Goal: Task Accomplishment & Management: Complete application form

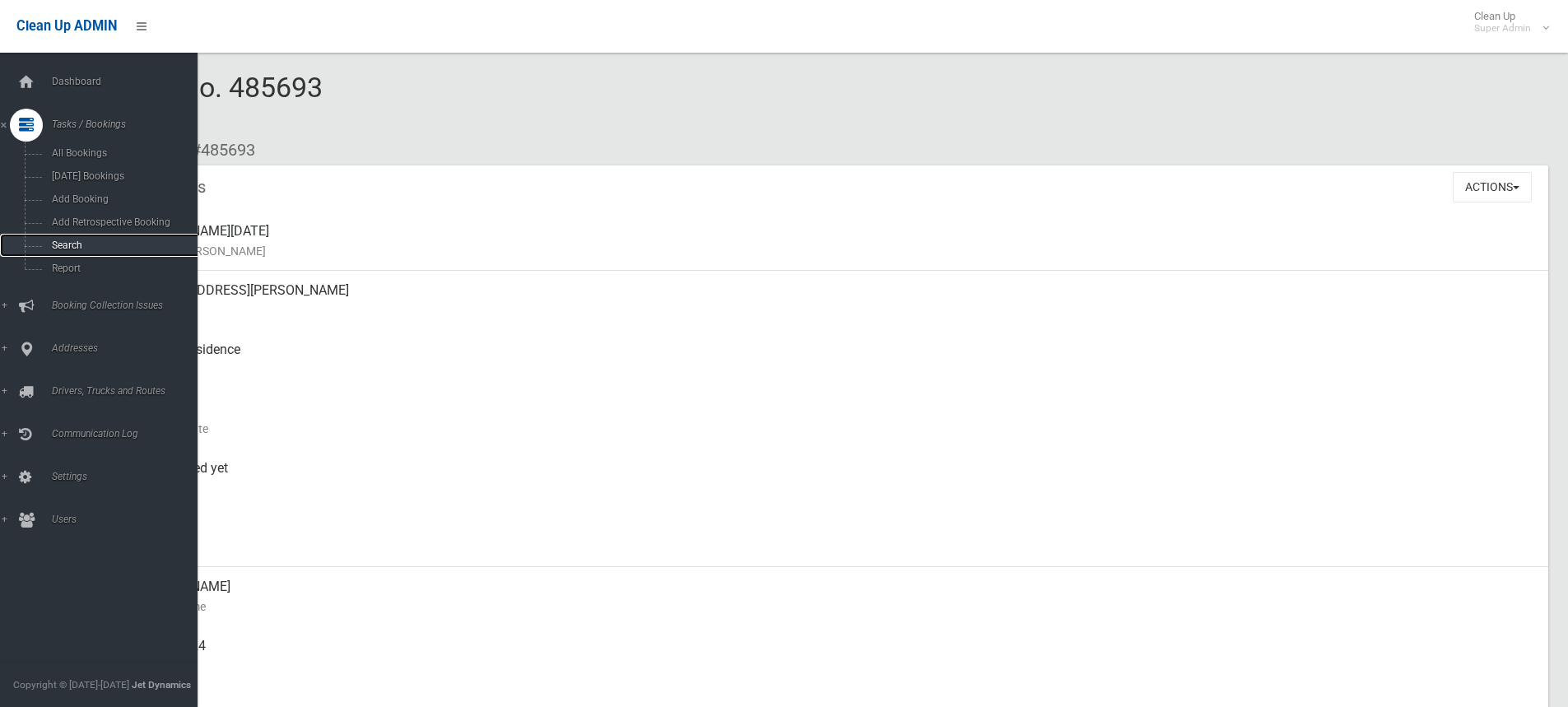
click at [64, 243] on span "Search" at bounding box center [121, 245] width 149 height 11
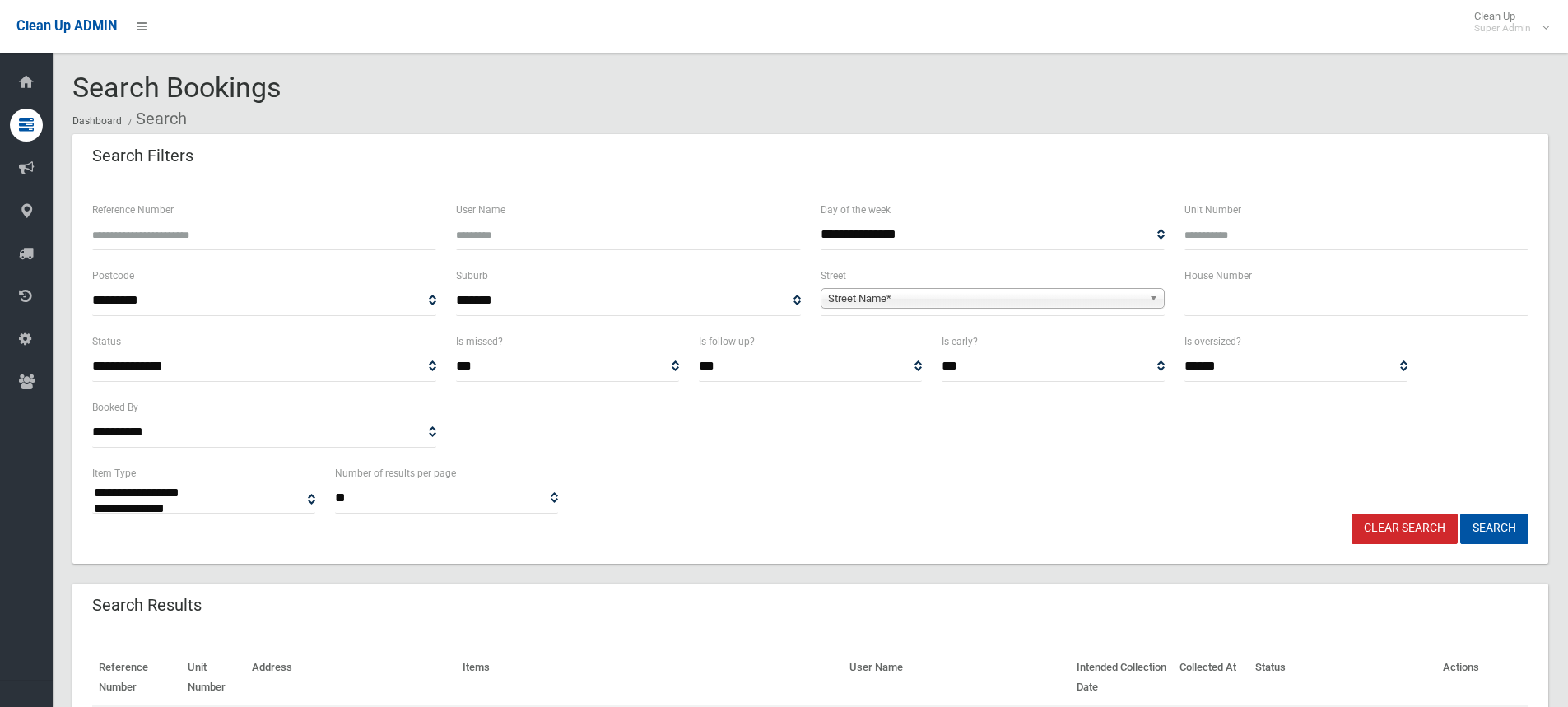
select select
drag, startPoint x: 0, startPoint y: 0, endPoint x: 869, endPoint y: 317, distance: 925.0
click at [898, 295] on span "Street Name*" at bounding box center [985, 298] width 315 height 20
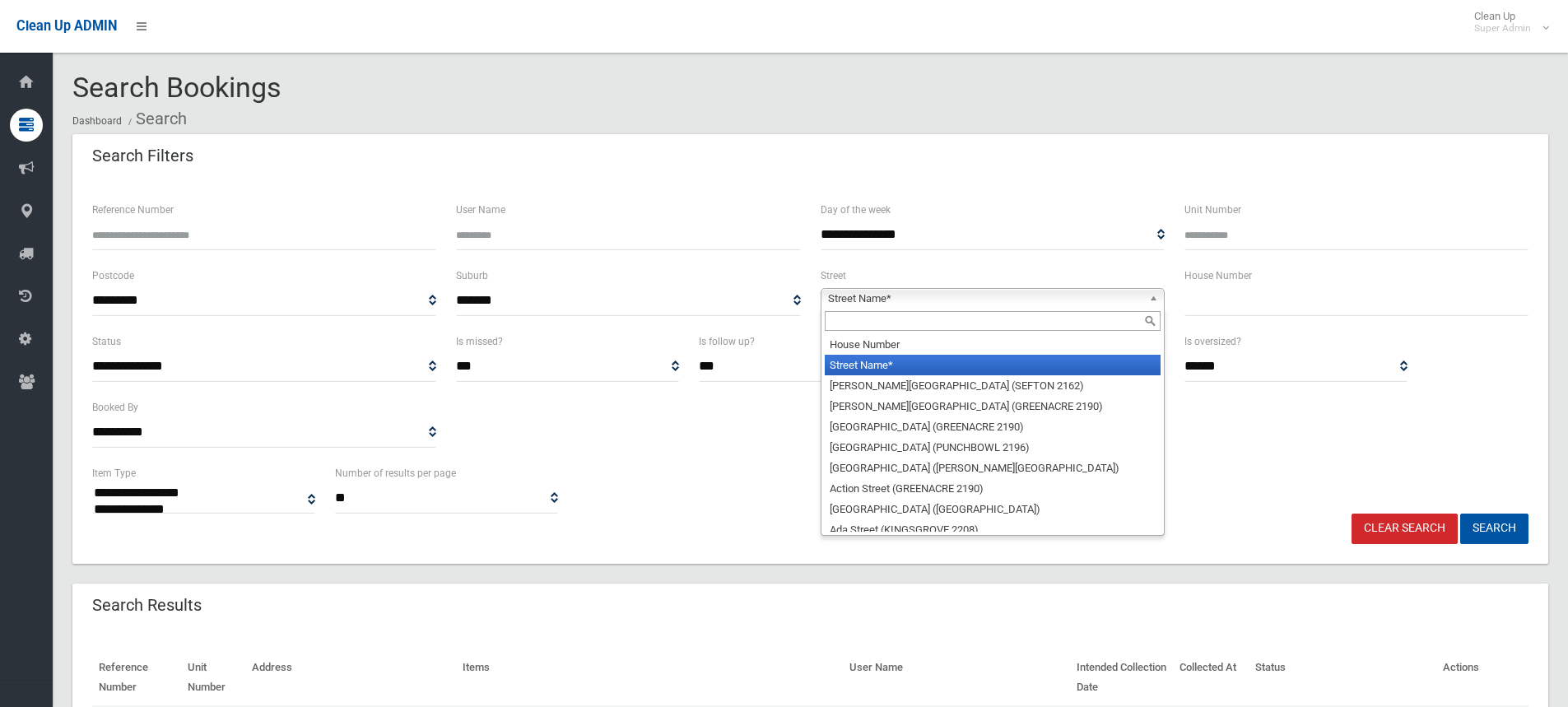
click at [859, 329] on input "text" at bounding box center [992, 321] width 336 height 20
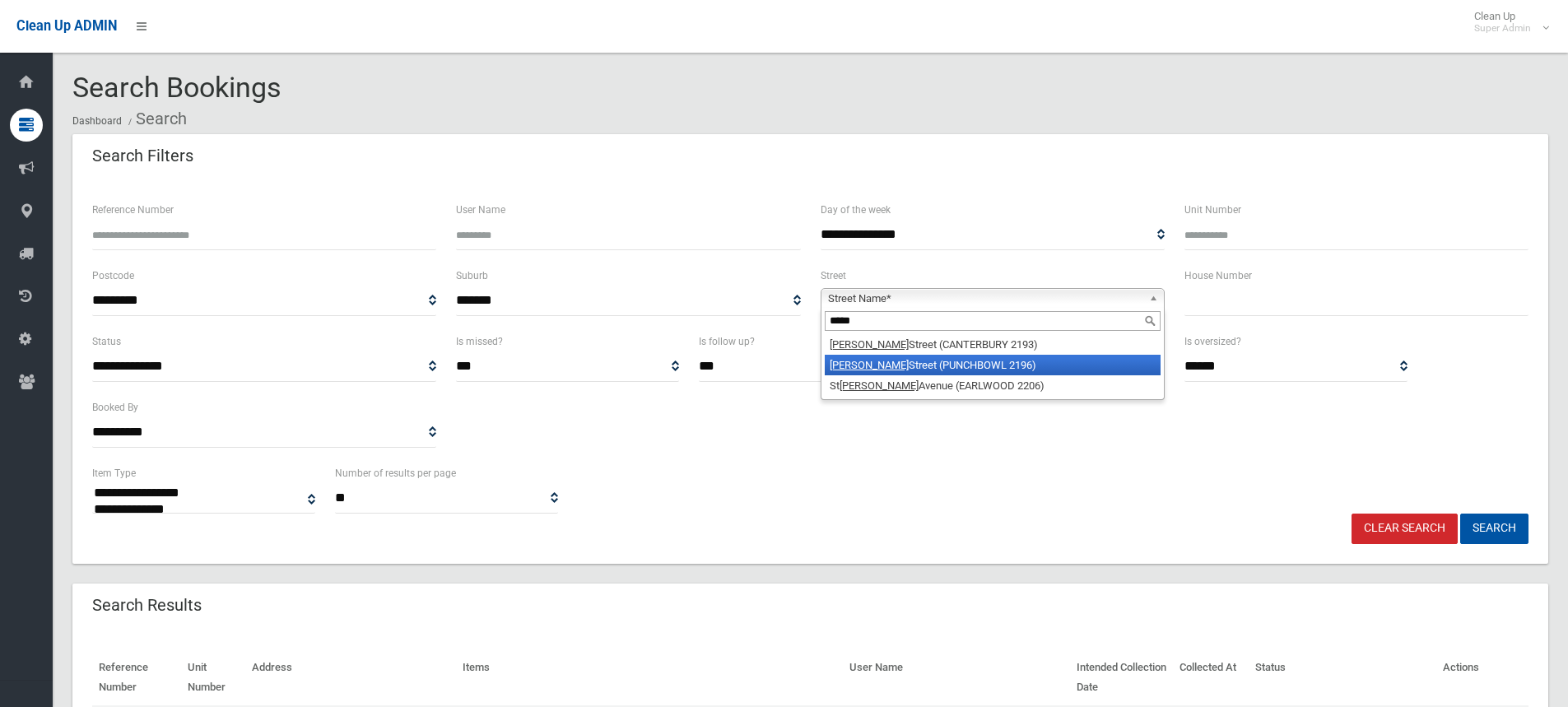
type input "*****"
click at [872, 367] on li "James Street (PUNCHBOWL 2196)" at bounding box center [992, 366] width 336 height 21
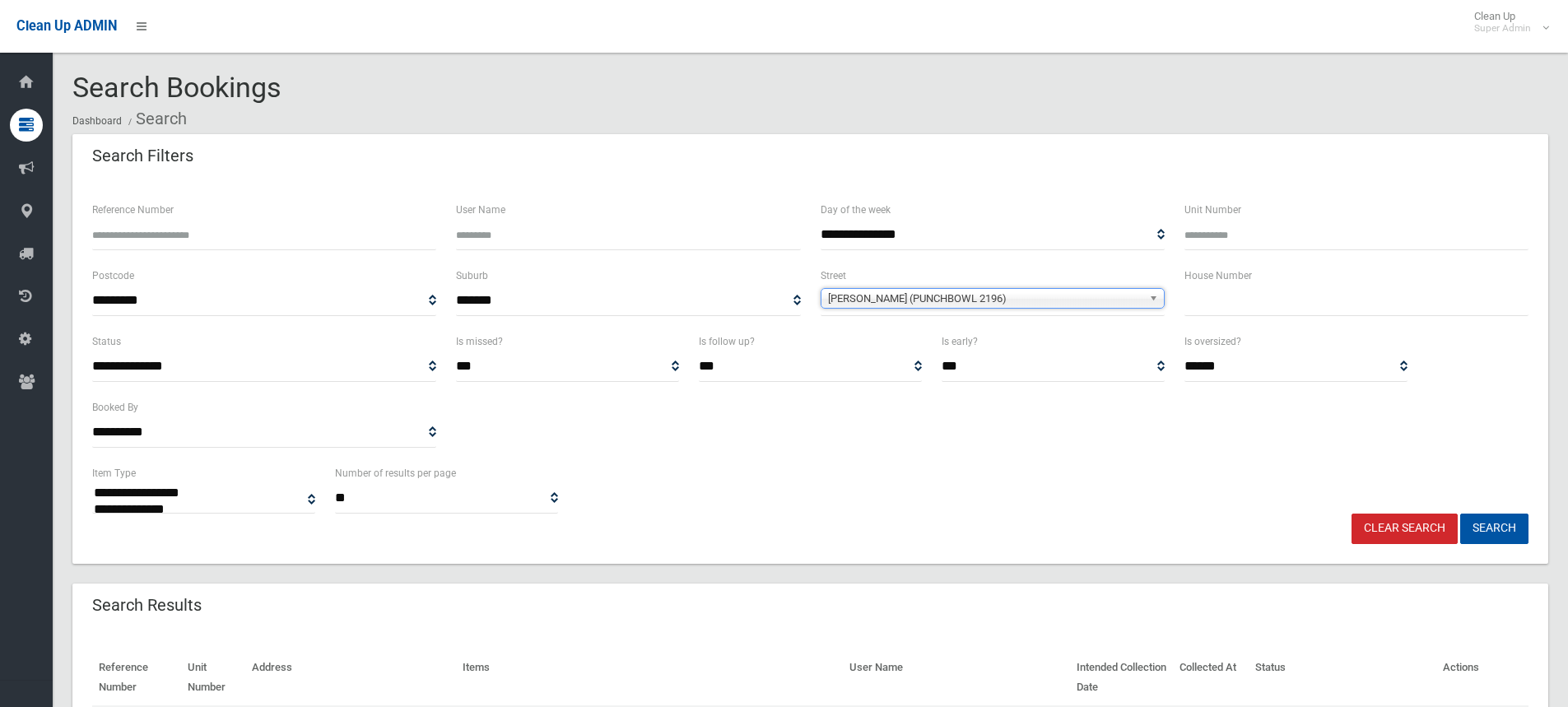
click at [1246, 304] on input "text" at bounding box center [1357, 300] width 344 height 30
type input "***"
click at [1478, 525] on button "Search" at bounding box center [1493, 528] width 68 height 30
select select
click at [1486, 518] on button "Search" at bounding box center [1493, 528] width 68 height 30
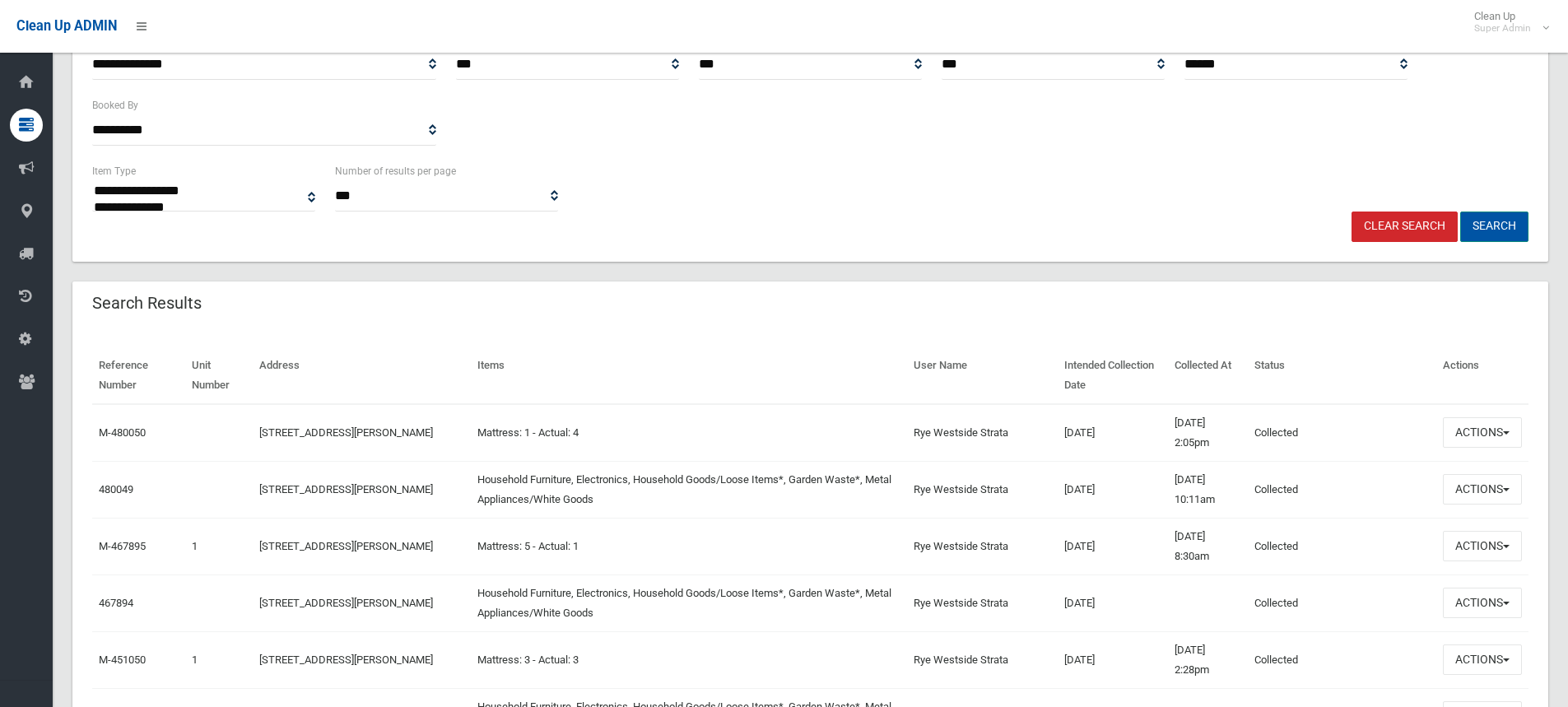
scroll to position [412, 0]
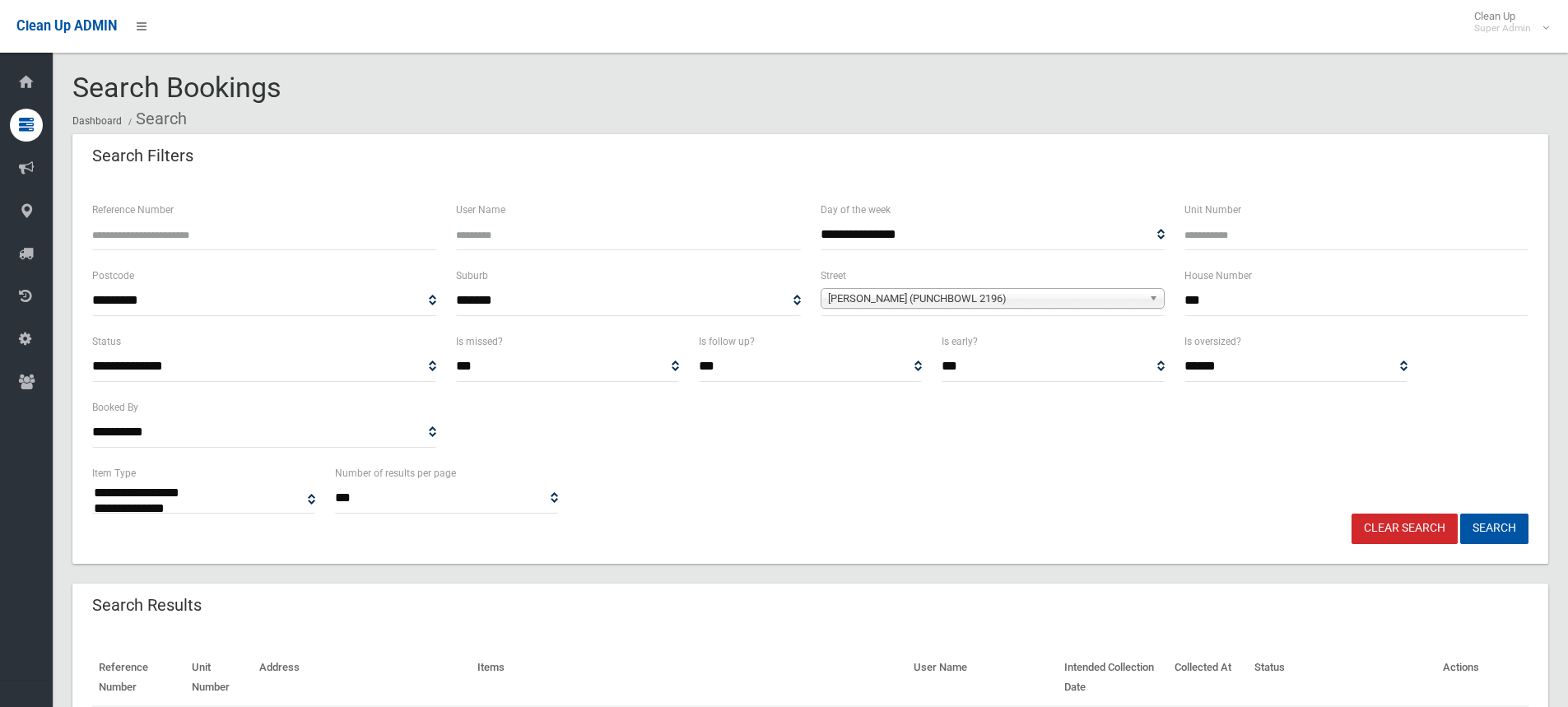
select select
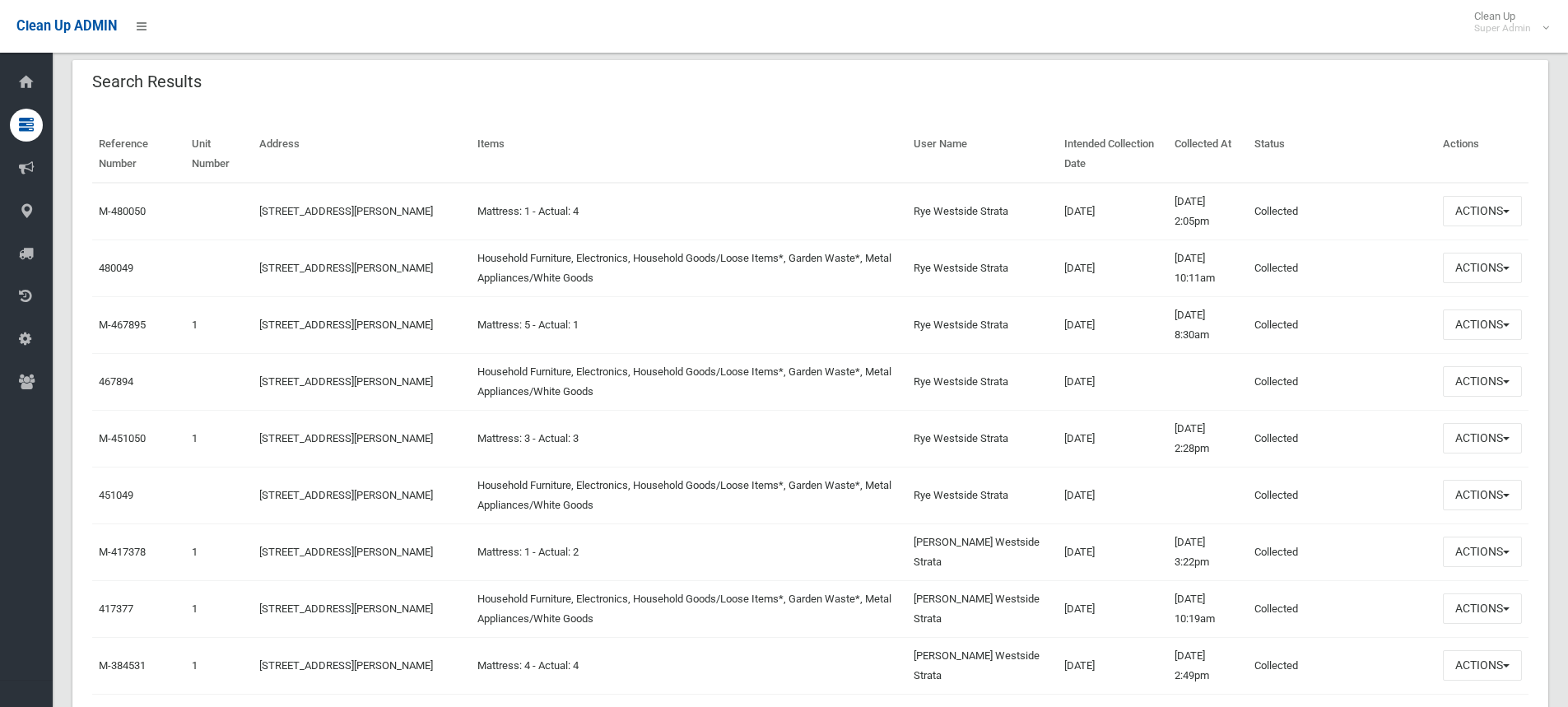
scroll to position [513, 0]
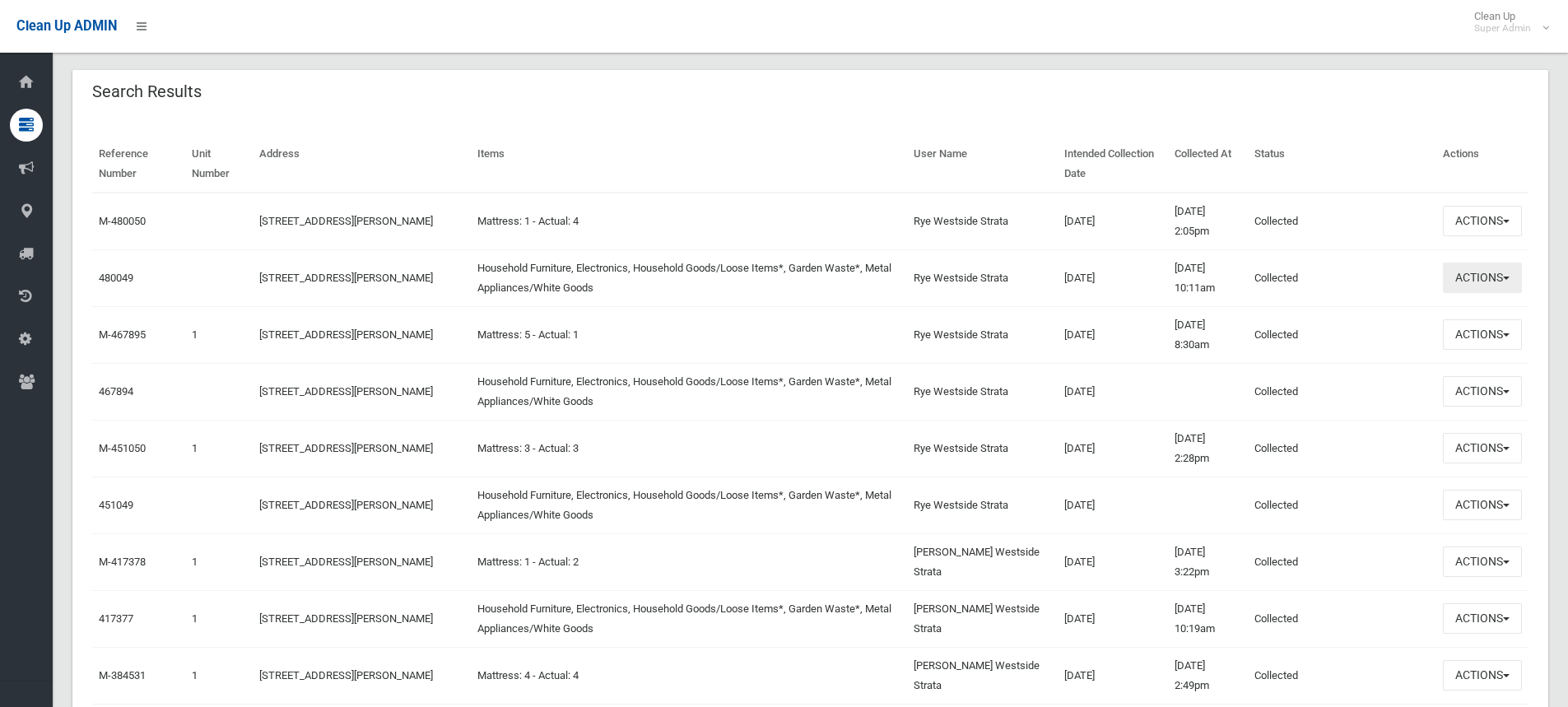
click at [1468, 280] on button "Actions" at bounding box center [1482, 277] width 79 height 30
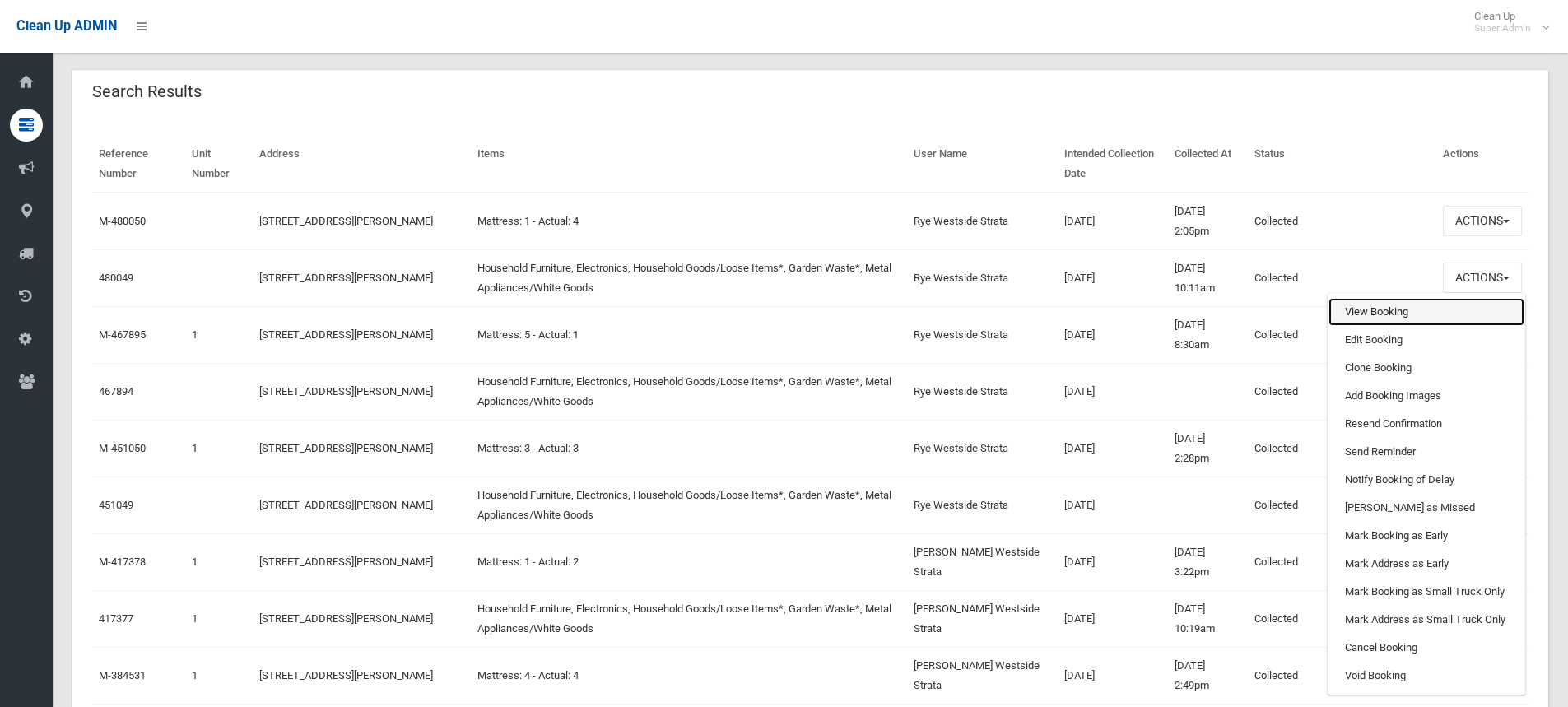
click at [1372, 316] on link "View Booking" at bounding box center [1426, 312] width 196 height 28
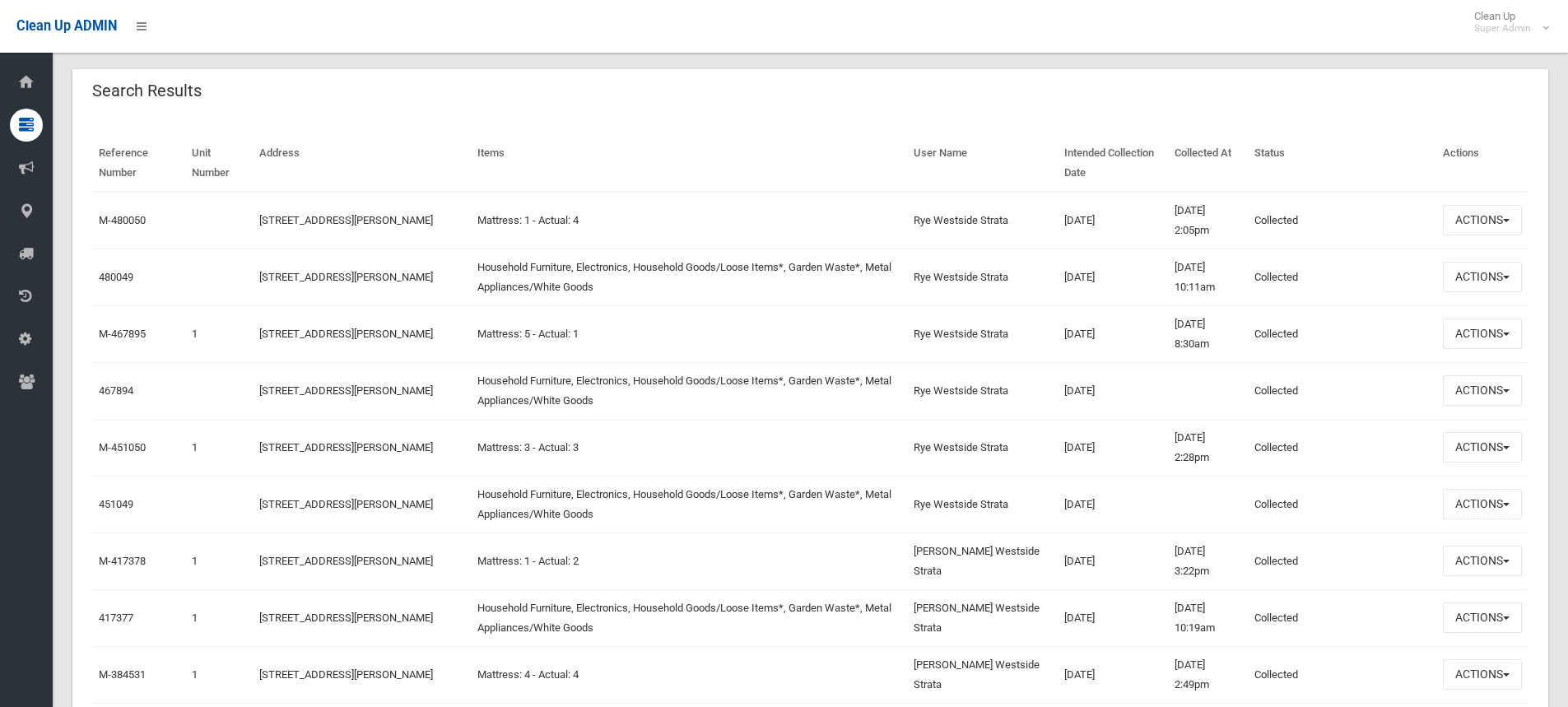
scroll to position [659, 0]
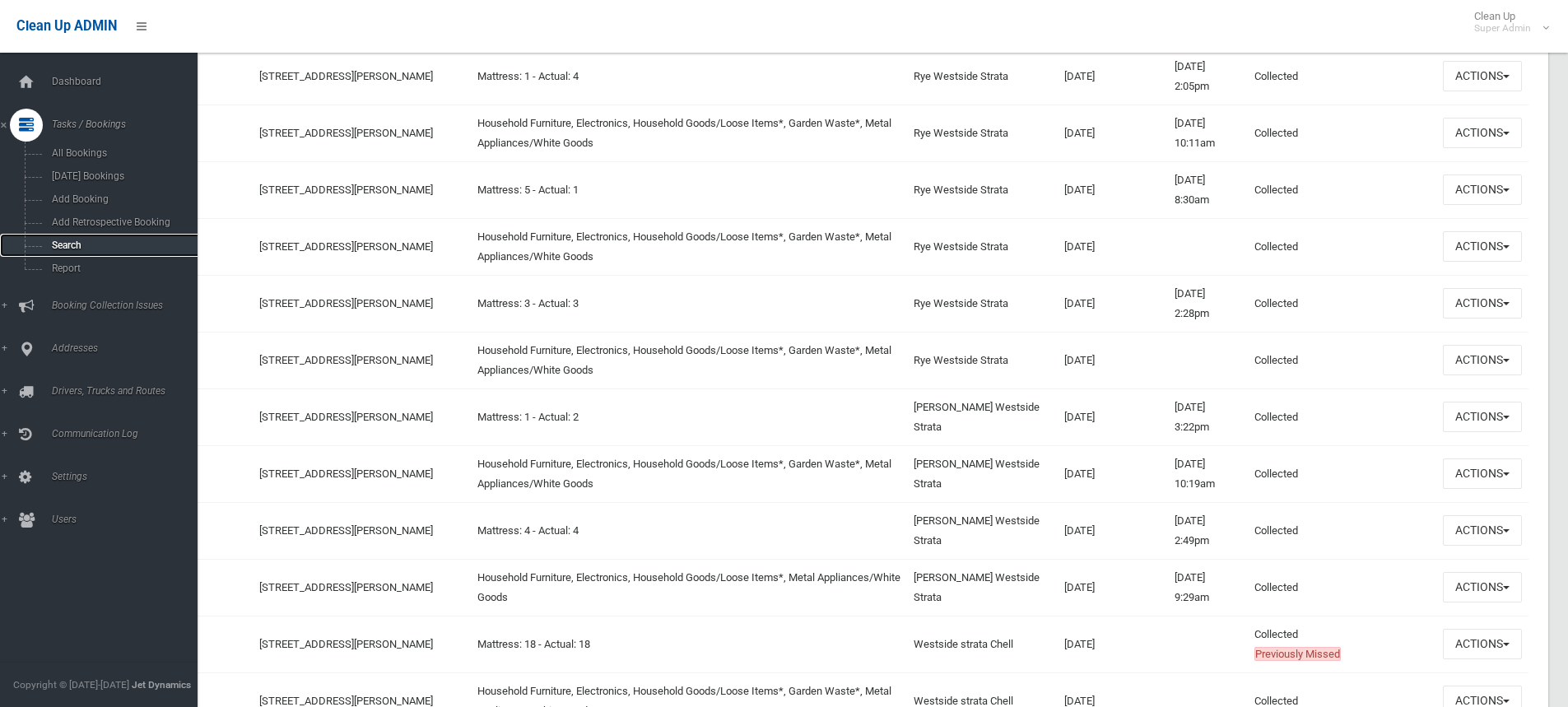
click at [62, 242] on span "Search" at bounding box center [121, 245] width 149 height 11
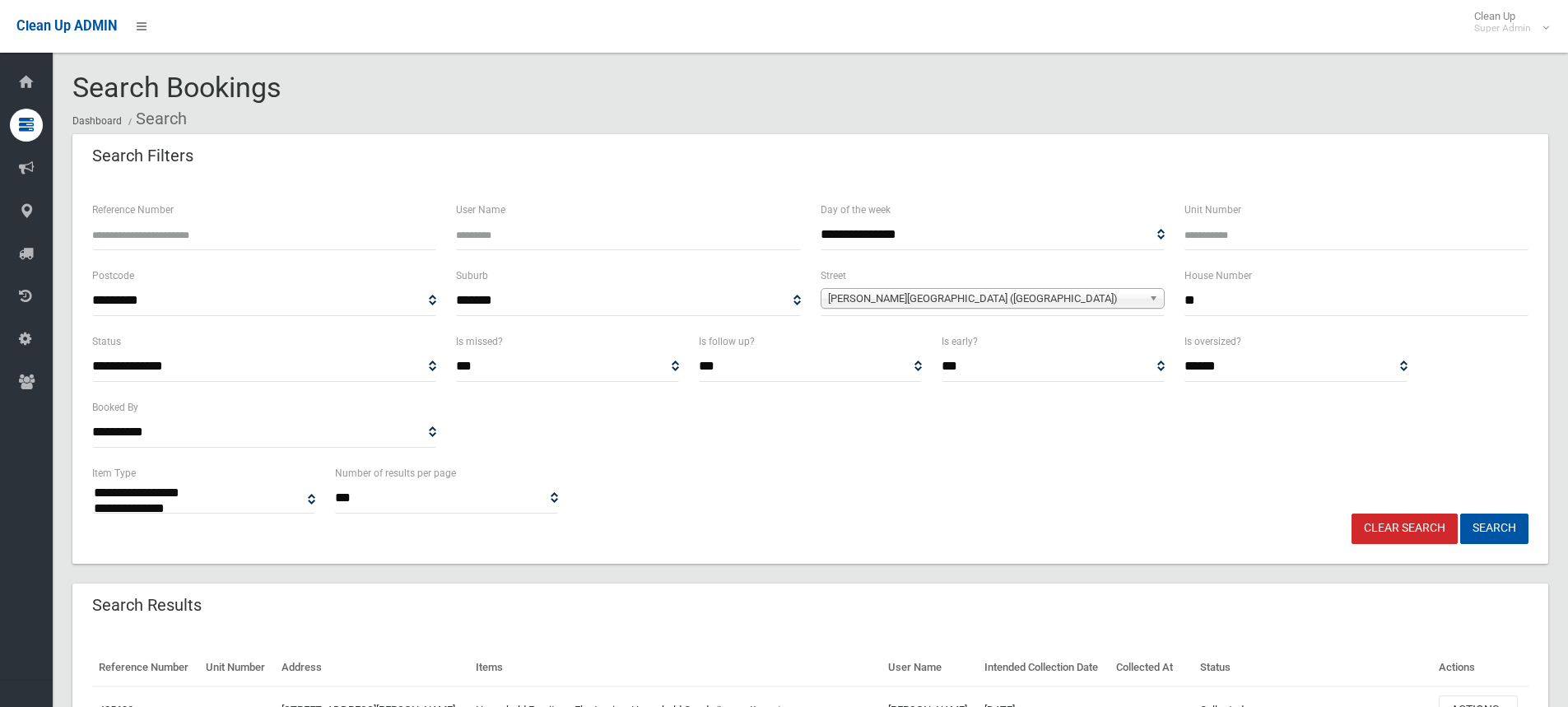
select select
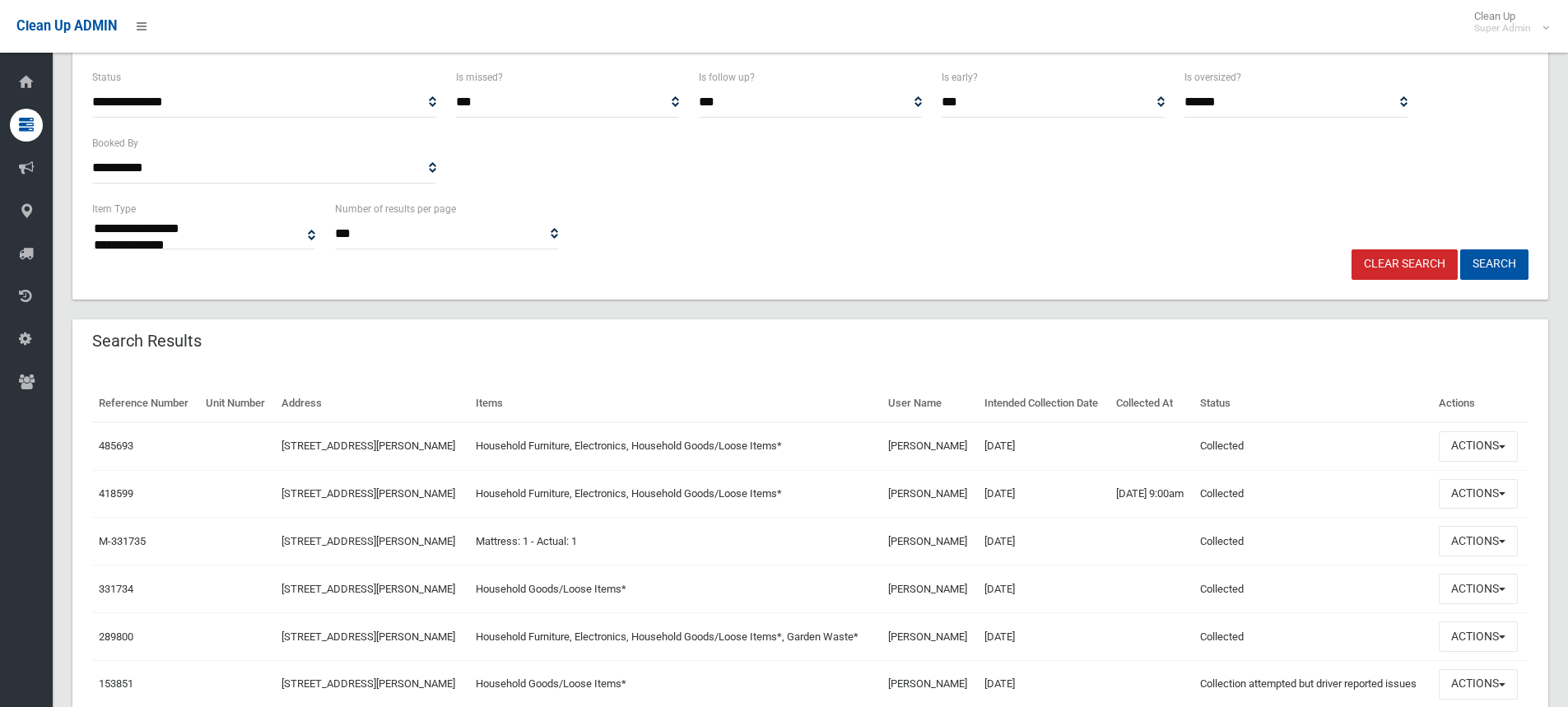
scroll to position [89, 0]
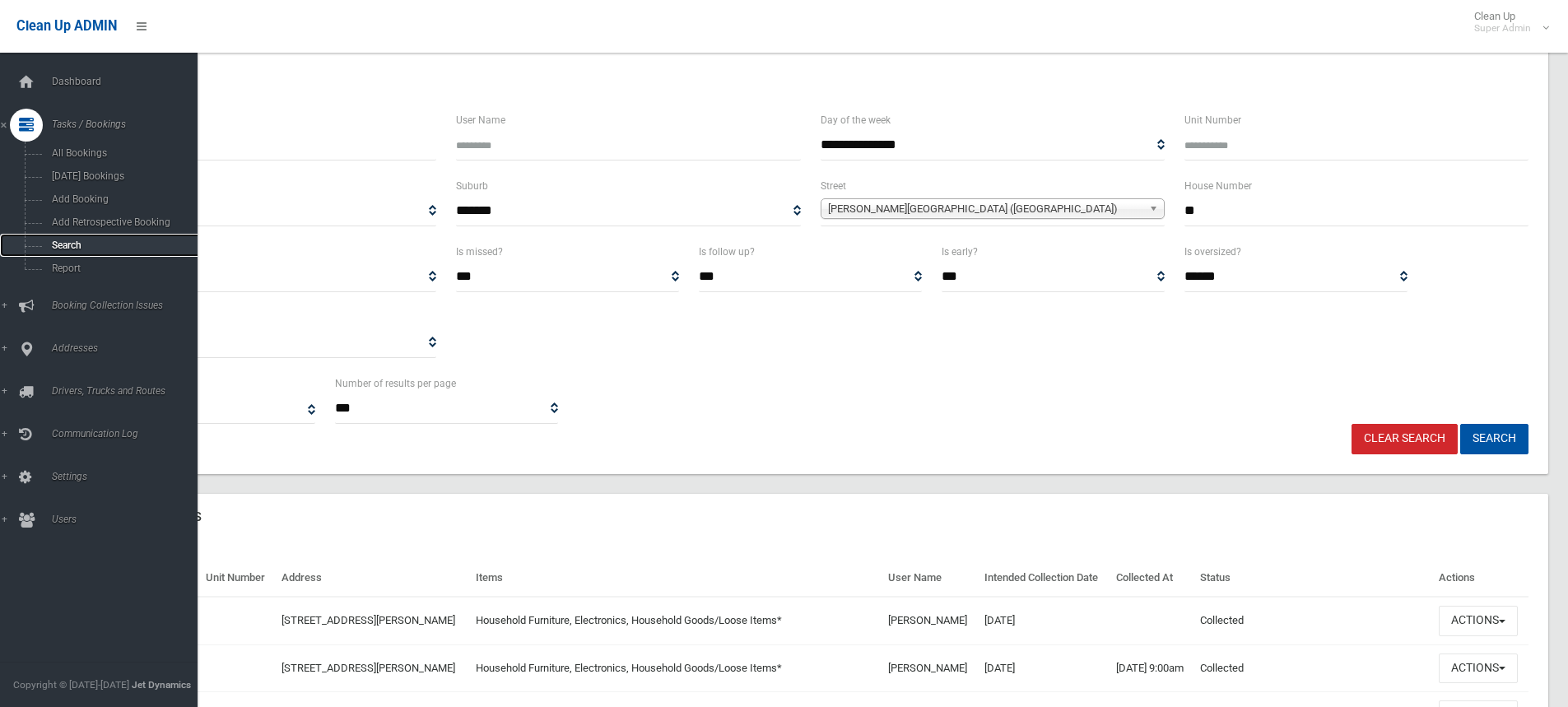
click at [64, 238] on link "Search" at bounding box center [105, 245] width 210 height 23
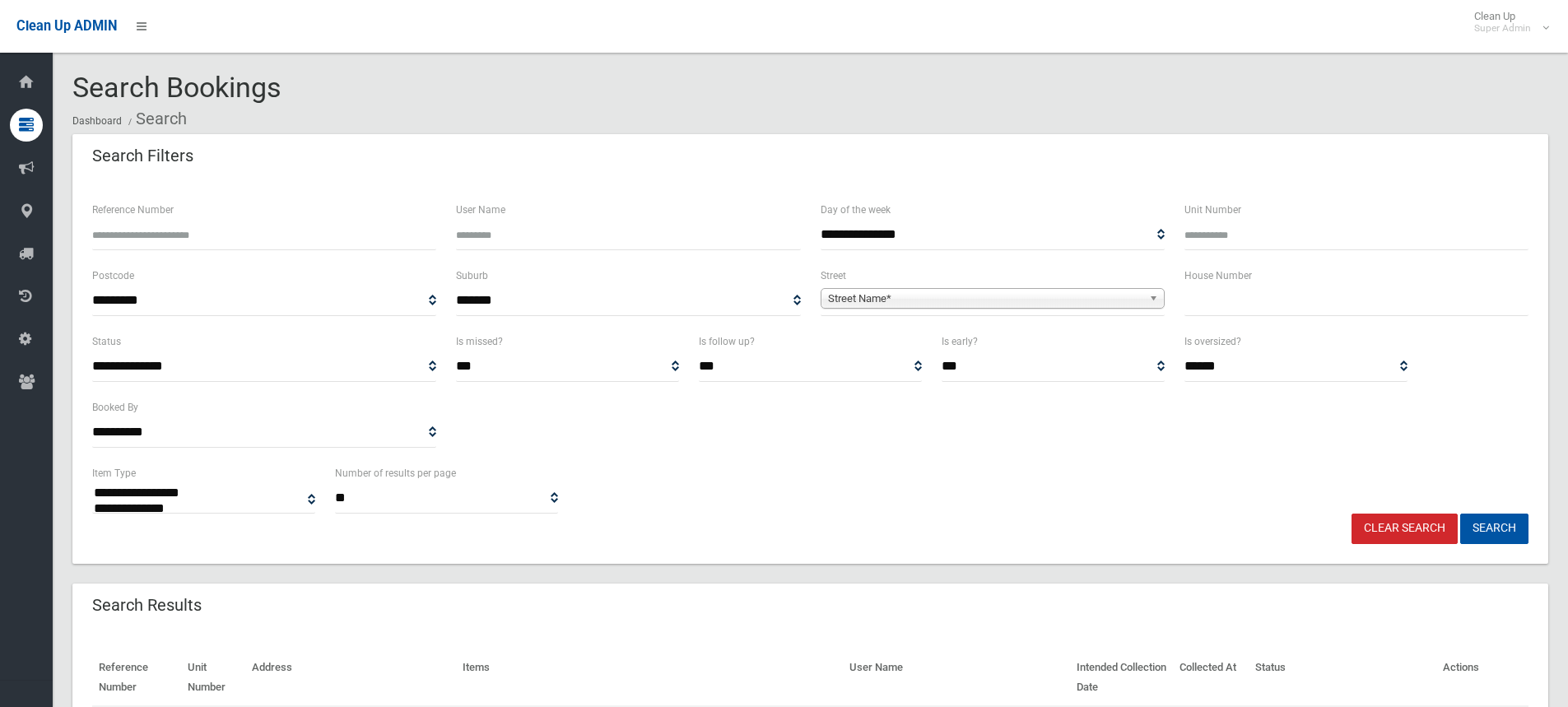
select select
click at [854, 296] on span "Street Name*" at bounding box center [985, 298] width 315 height 20
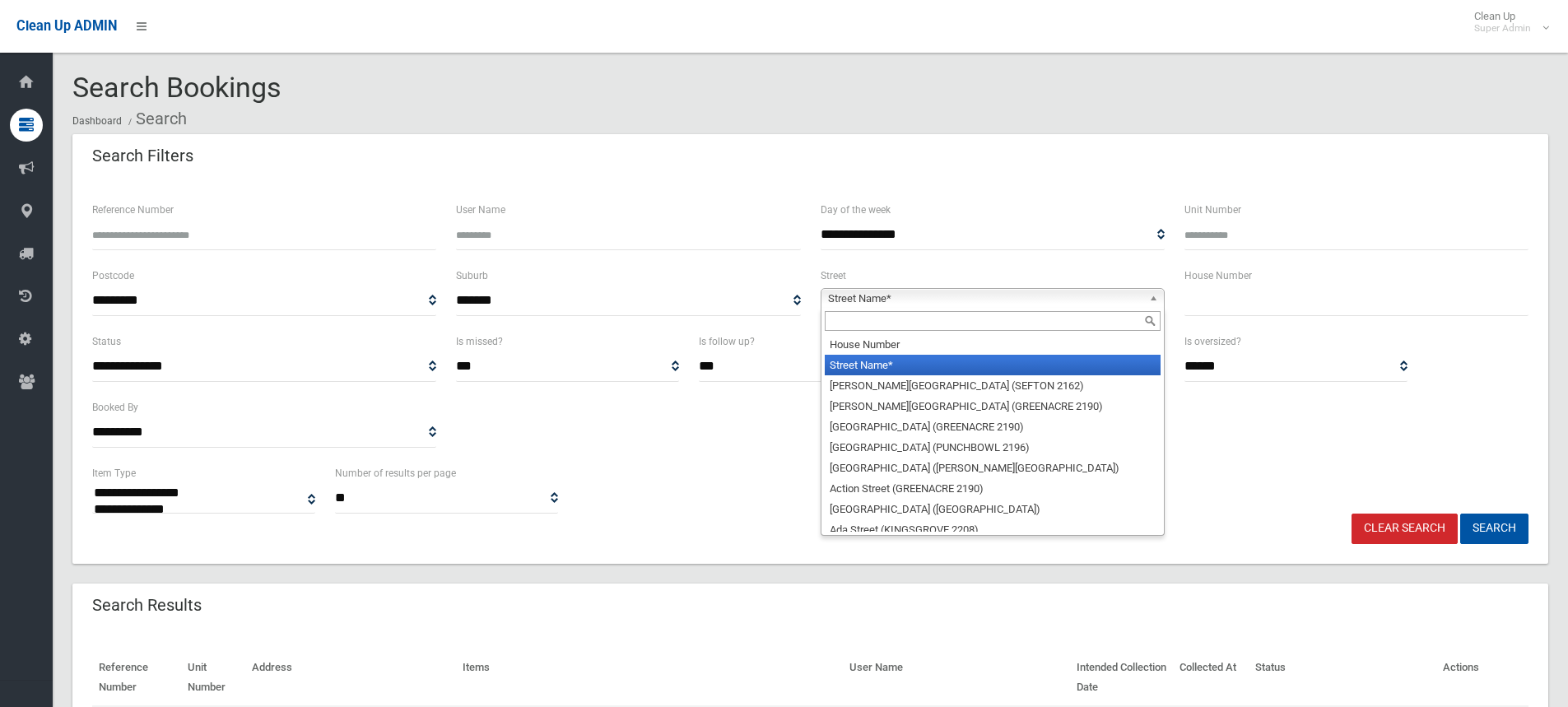
click at [859, 325] on input "text" at bounding box center [992, 321] width 336 height 20
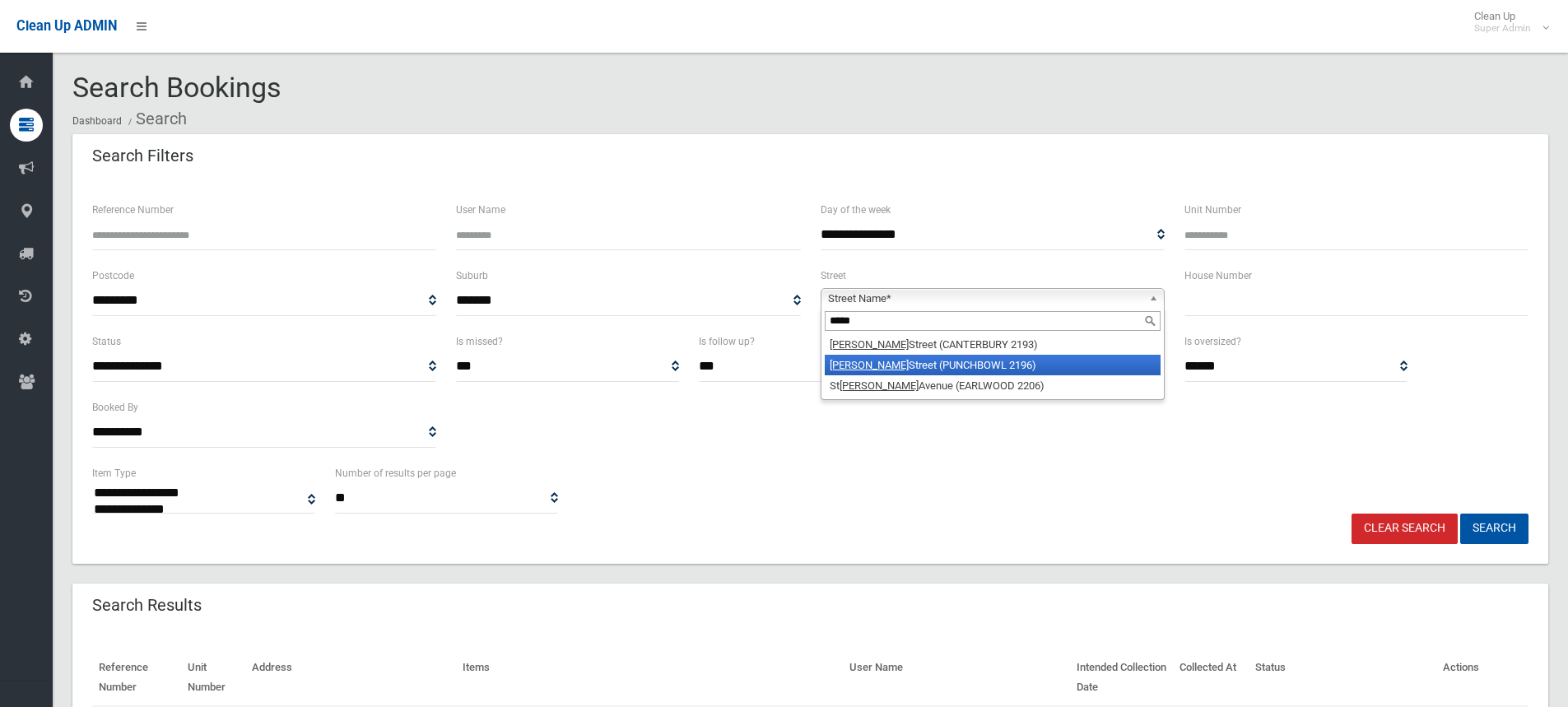
type input "*****"
click at [848, 369] on em "James" at bounding box center [869, 365] width 79 height 12
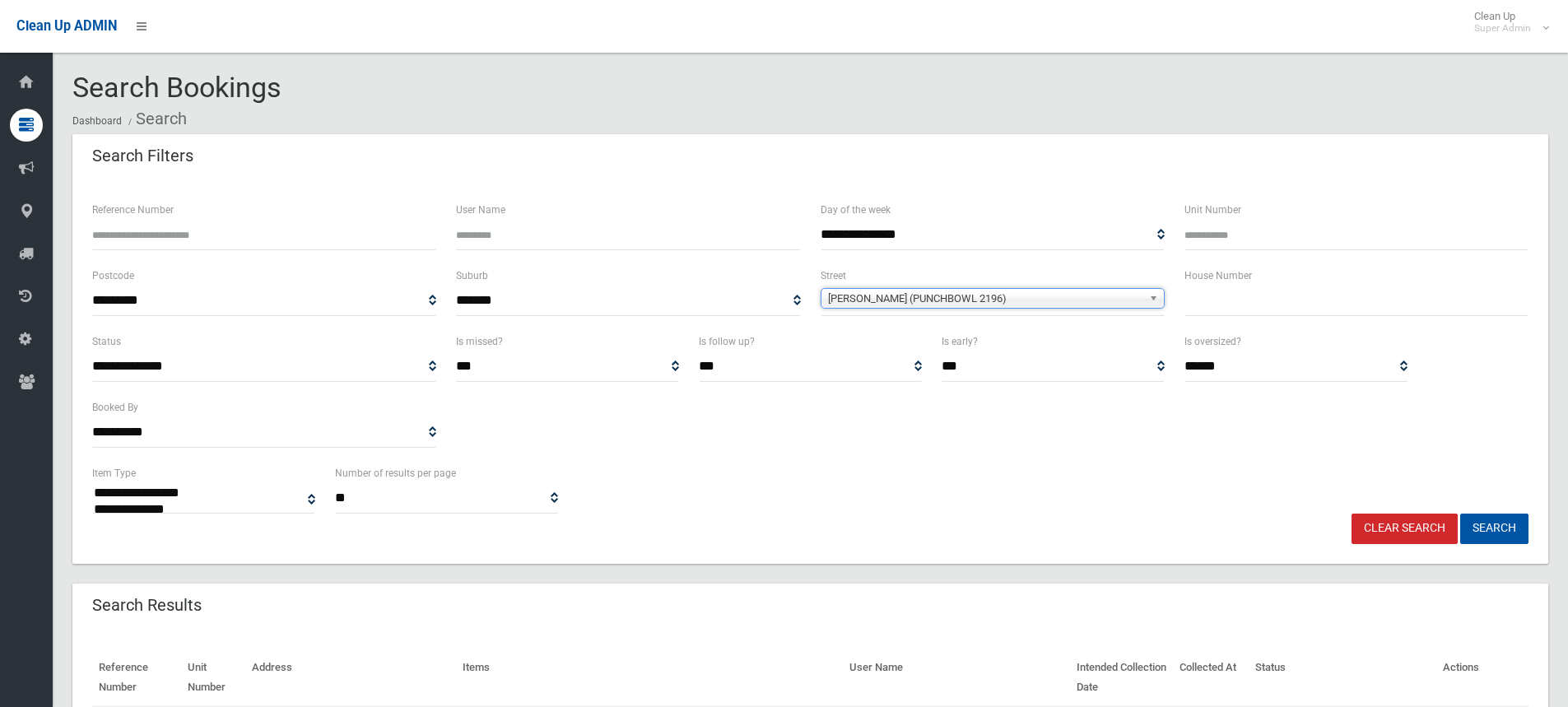
click at [1254, 295] on input "text" at bounding box center [1357, 300] width 344 height 30
type input "***"
click at [1460, 513] on button "Search" at bounding box center [1493, 528] width 68 height 30
click at [1469, 525] on button "Search" at bounding box center [1493, 528] width 68 height 30
select select
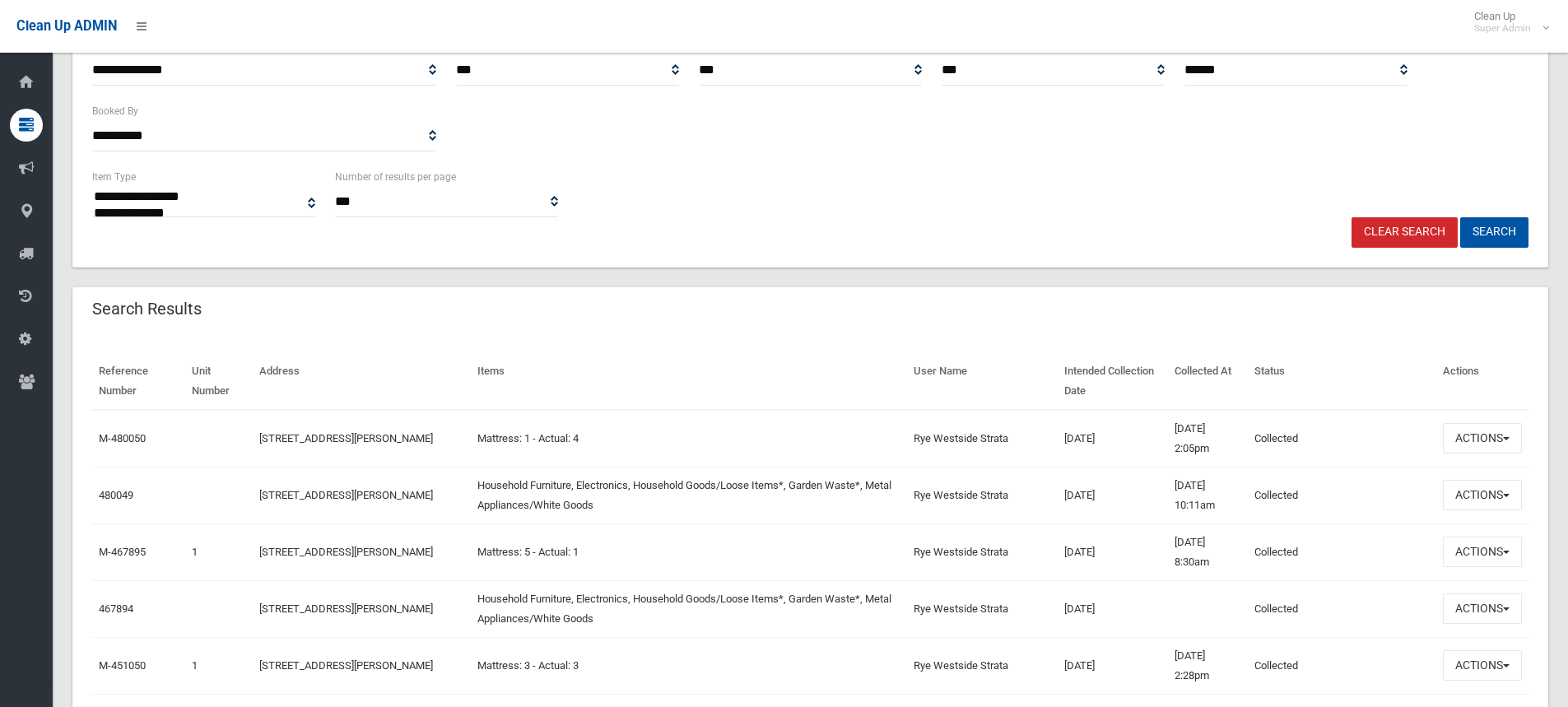
scroll to position [329, 0]
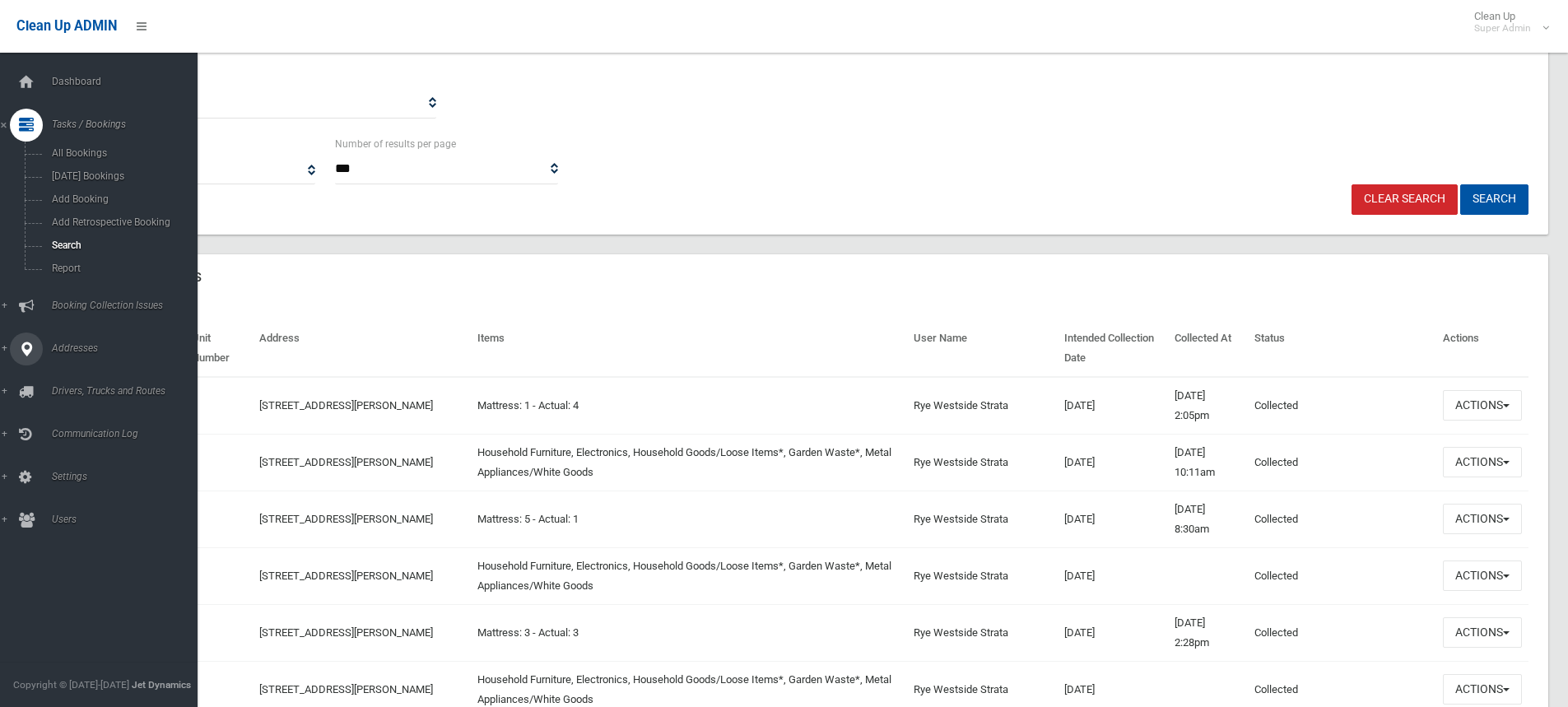
click at [84, 346] on span "Addresses" at bounding box center [129, 347] width 163 height 11
click at [72, 237] on span "All Addresses" at bounding box center [121, 238] width 149 height 11
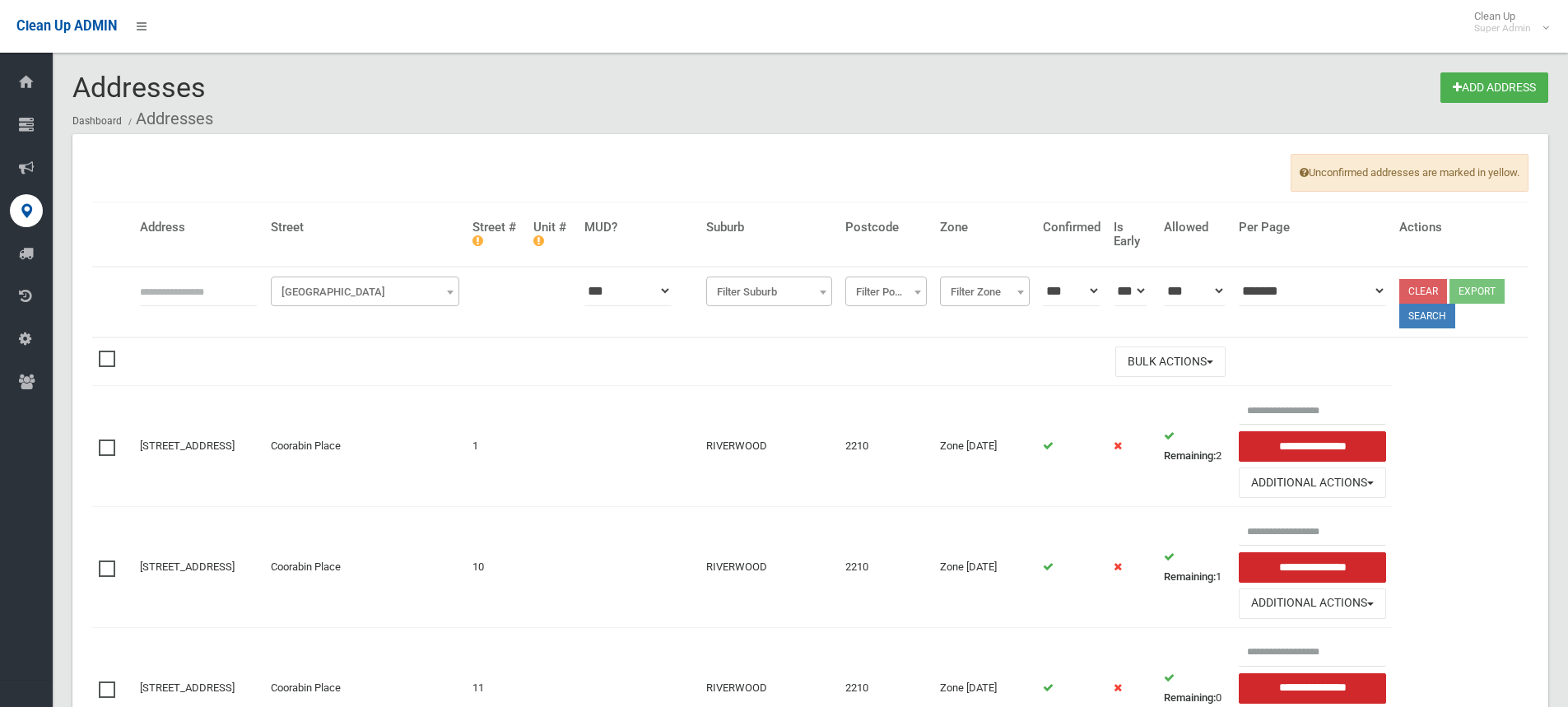
drag, startPoint x: 328, startPoint y: 291, endPoint x: 329, endPoint y: 299, distance: 8.1
click at [328, 291] on span "Filter Street" at bounding box center [365, 292] width 181 height 23
click at [231, 293] on input "text" at bounding box center [199, 291] width 118 height 30
type input "***"
click at [316, 303] on span "Filter Street" at bounding box center [365, 292] width 181 height 23
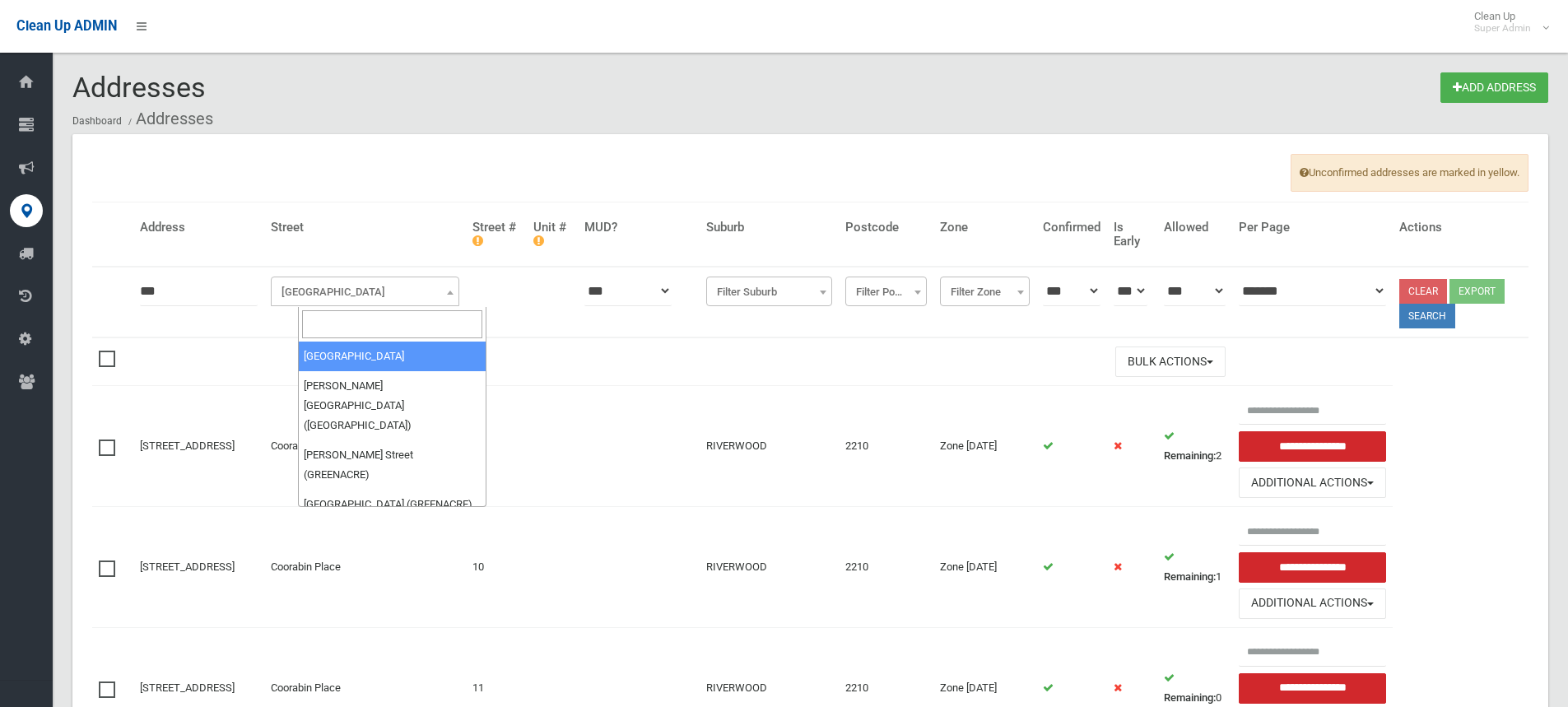
click at [322, 323] on input "search" at bounding box center [392, 324] width 181 height 28
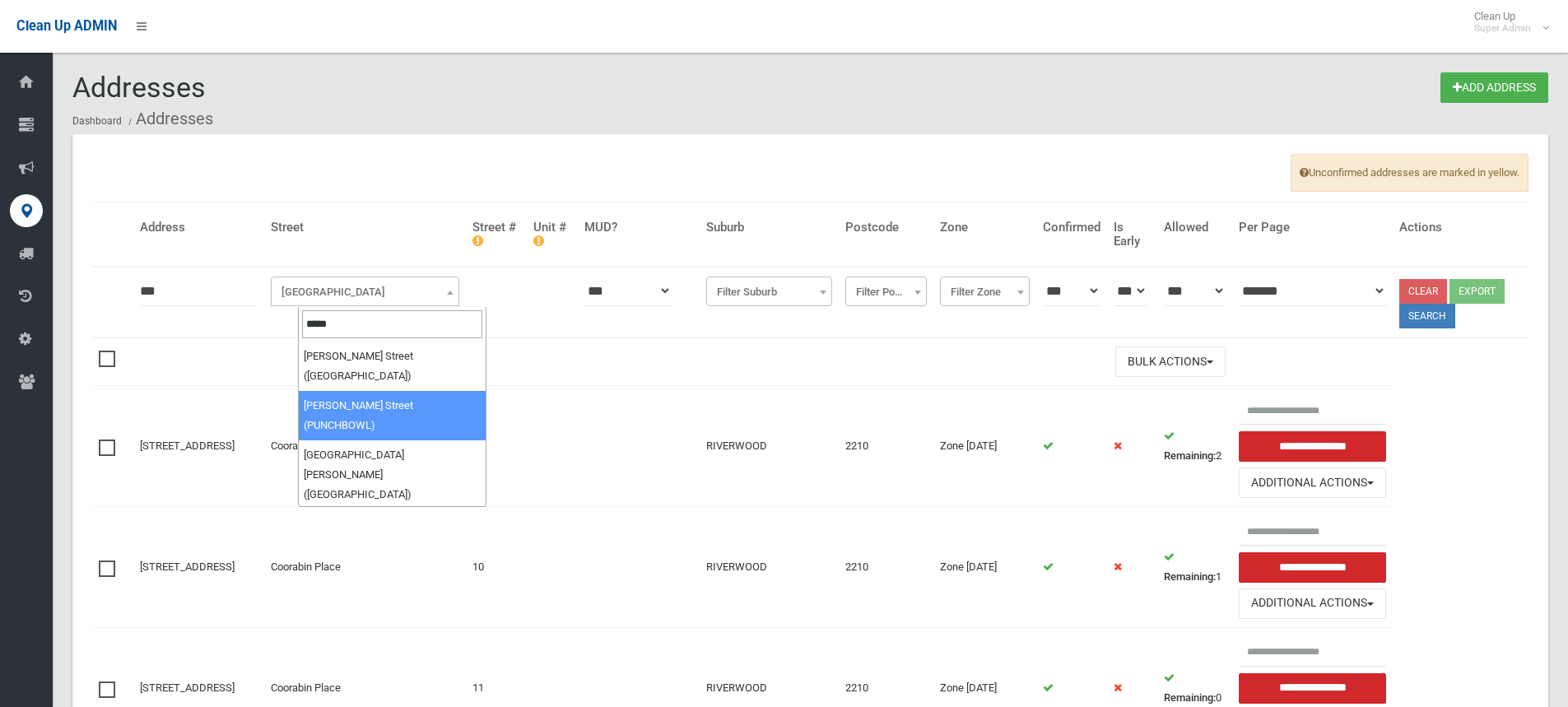
type input "*****"
select select "****"
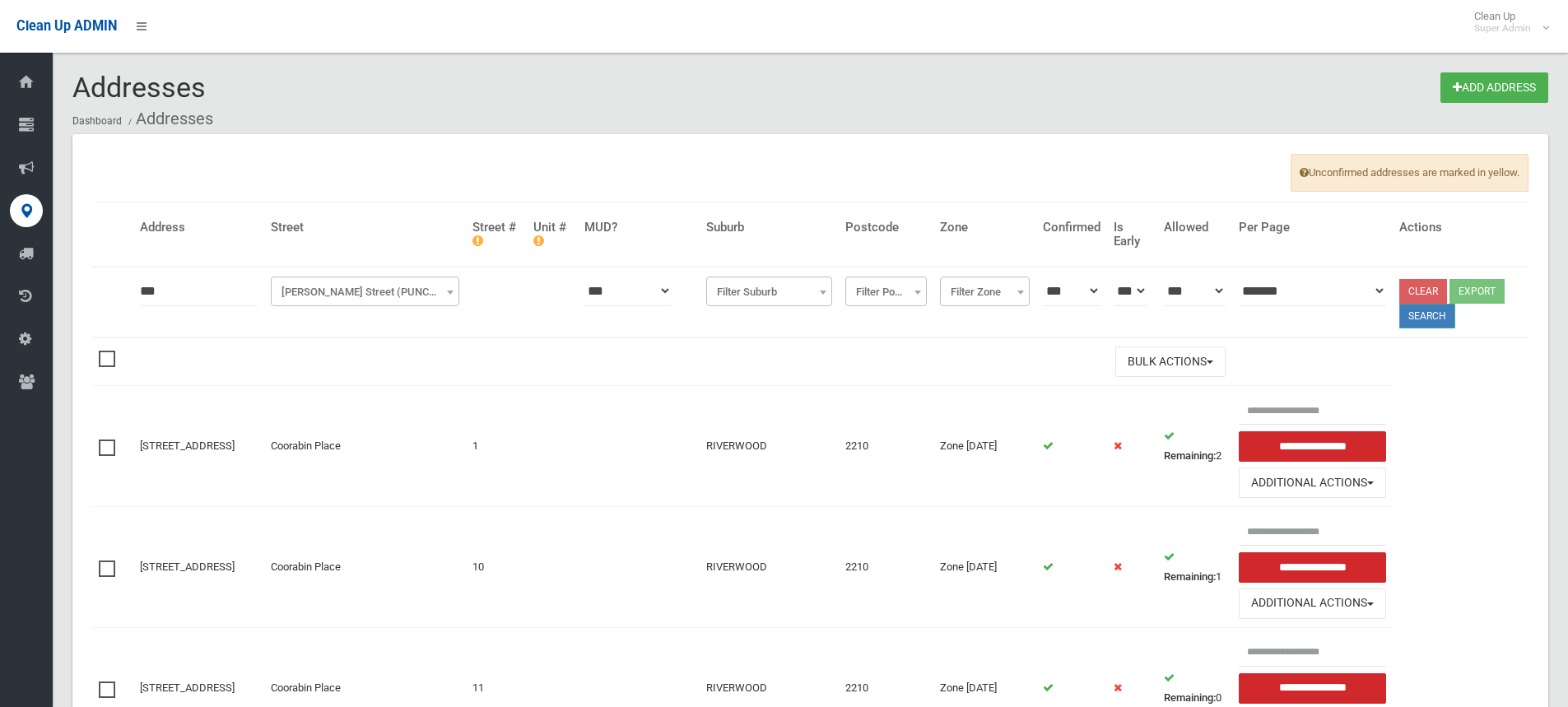
click at [1422, 328] on button "Search" at bounding box center [1427, 316] width 56 height 25
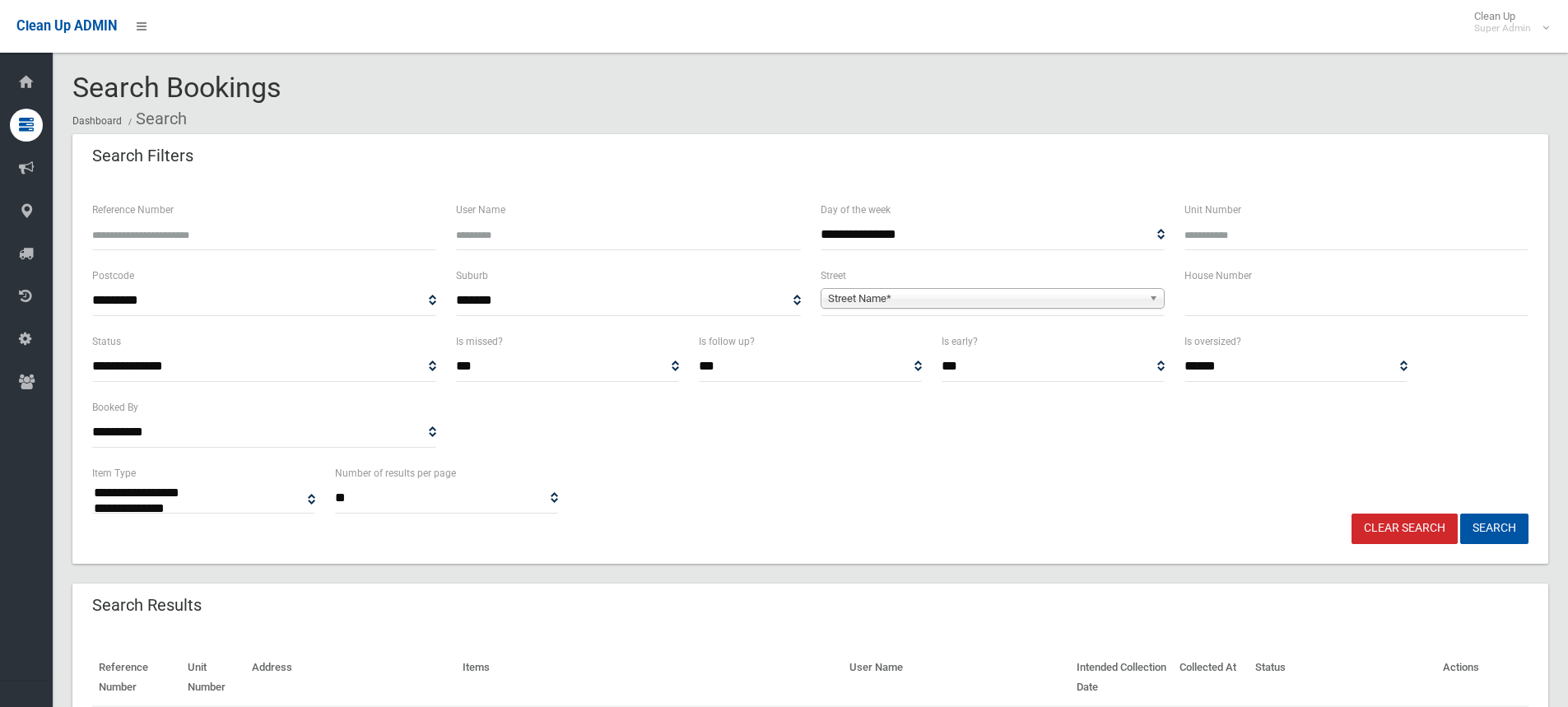
select select
type input "**"
click at [844, 302] on span "Street Name*" at bounding box center [985, 298] width 315 height 20
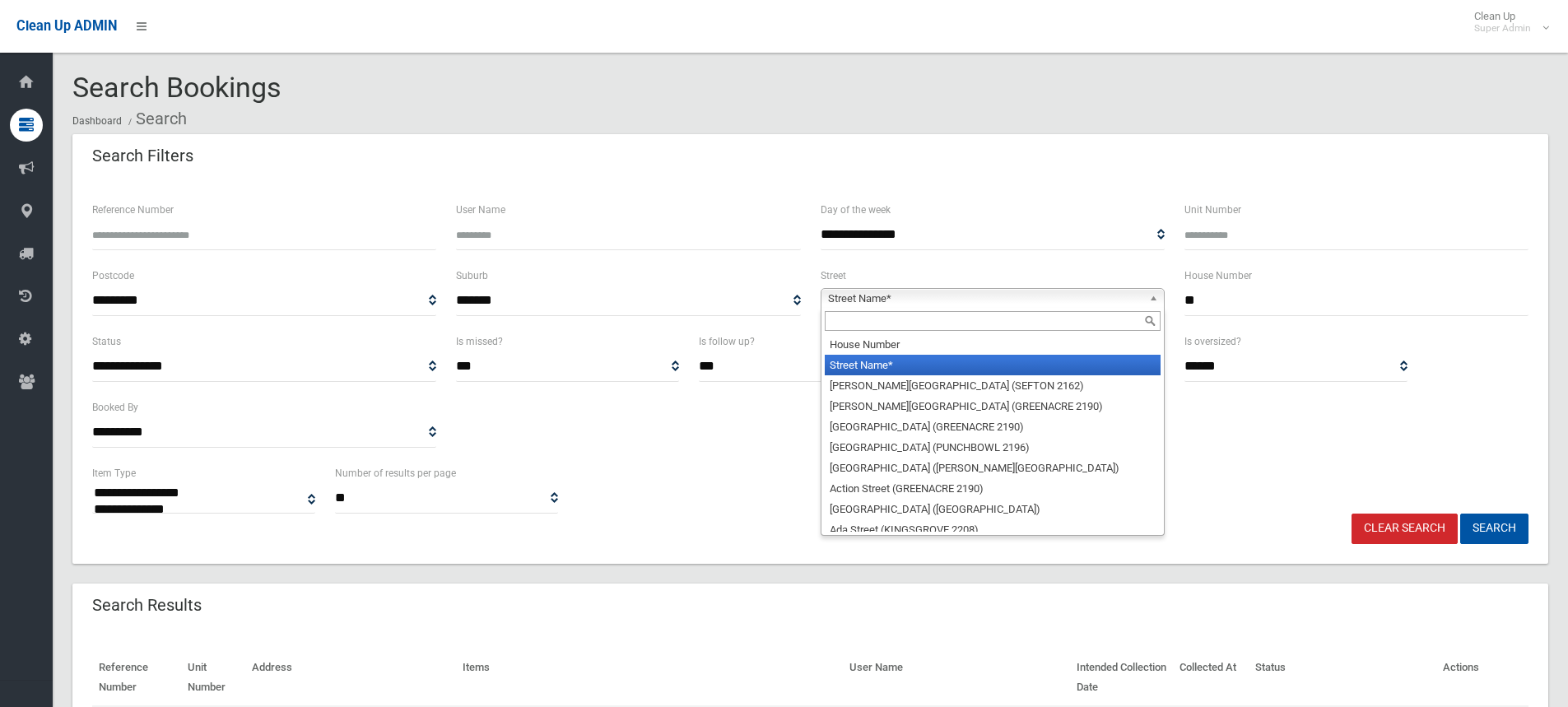
click at [844, 328] on input "text" at bounding box center [992, 321] width 336 height 20
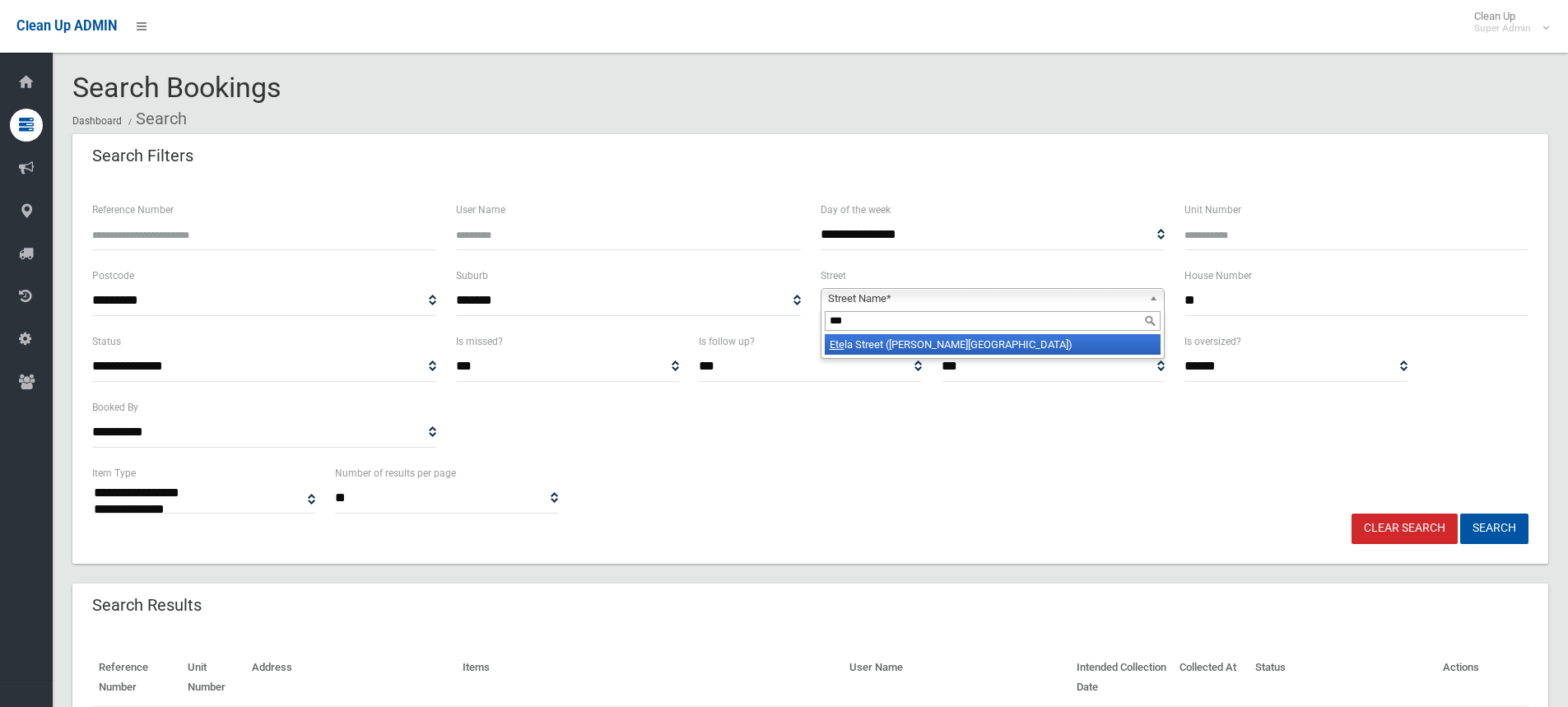
type input "***"
click at [860, 346] on li "Ete la Street (BELMORE 2192)" at bounding box center [992, 345] width 336 height 21
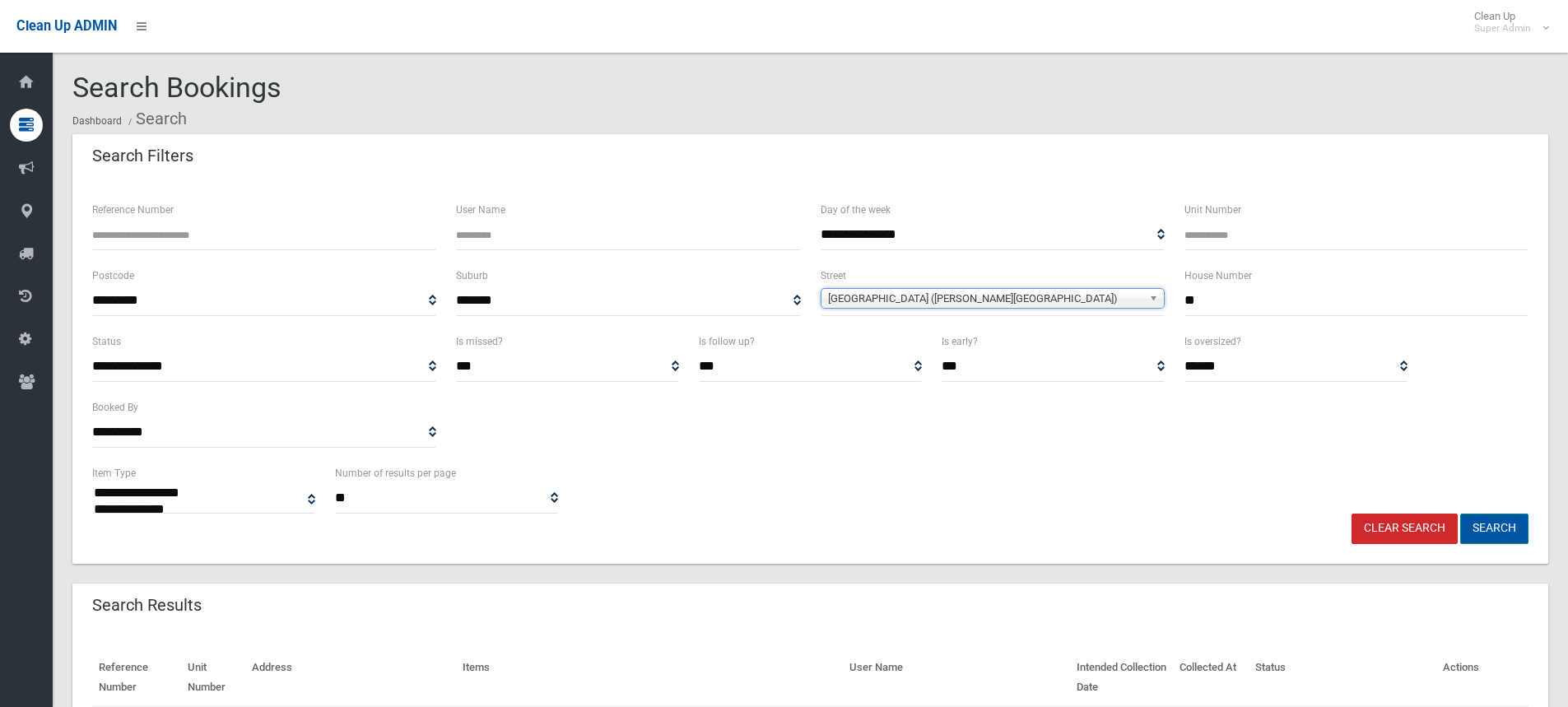
click at [1500, 526] on button "Search" at bounding box center [1493, 528] width 68 height 30
select select
click at [1234, 304] on input "**" at bounding box center [1357, 300] width 344 height 30
type input "***"
click at [1505, 530] on button "Search" at bounding box center [1493, 528] width 68 height 30
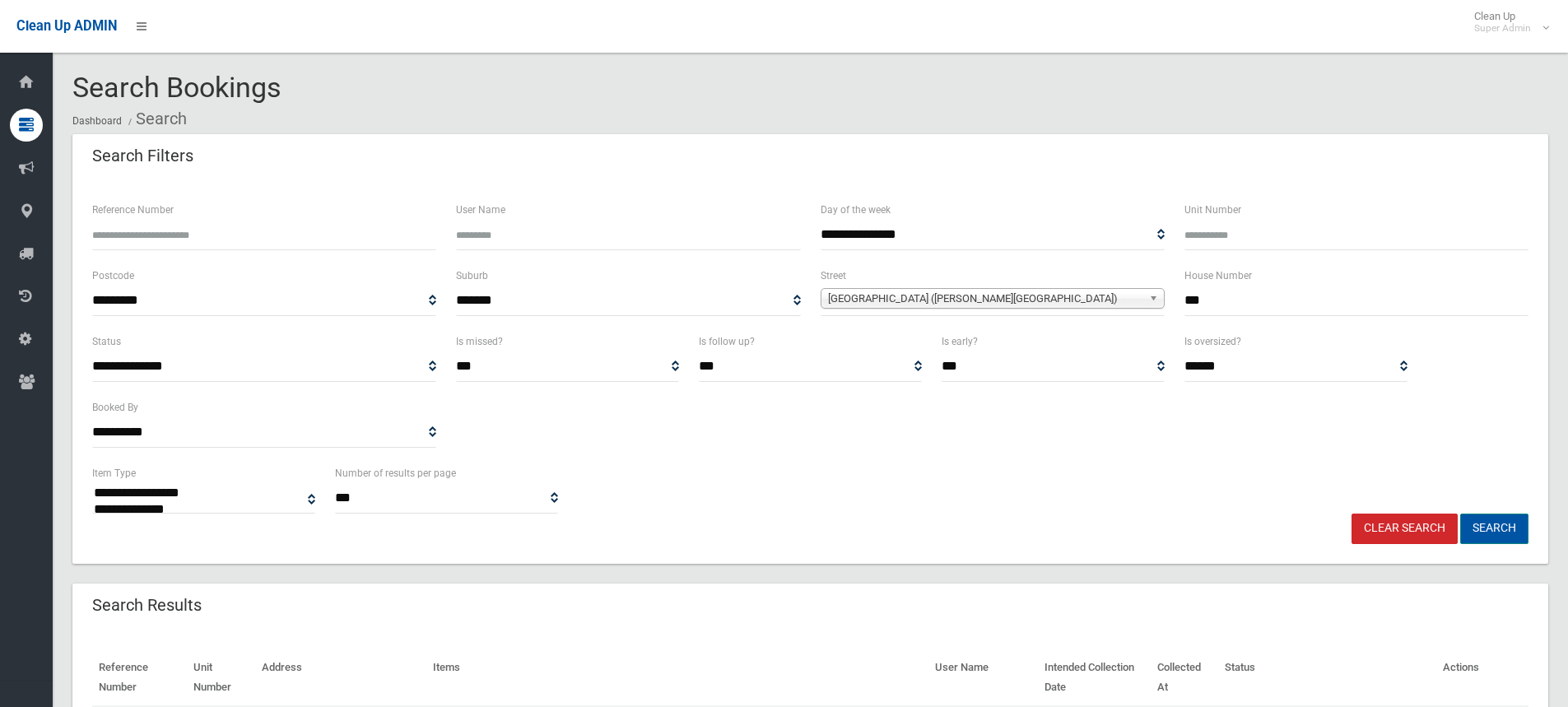
click at [1491, 532] on button "Search" at bounding box center [1493, 528] width 68 height 30
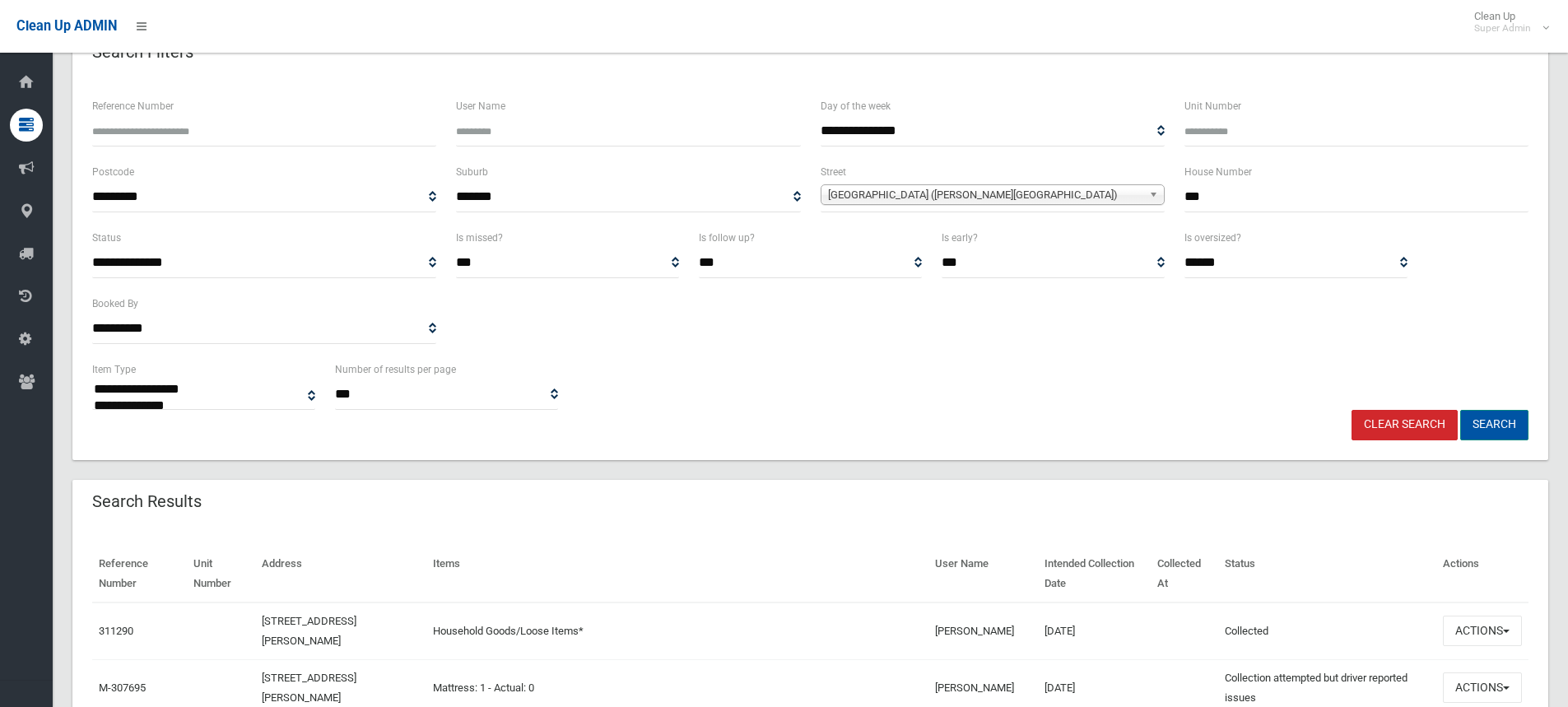
scroll to position [247, 0]
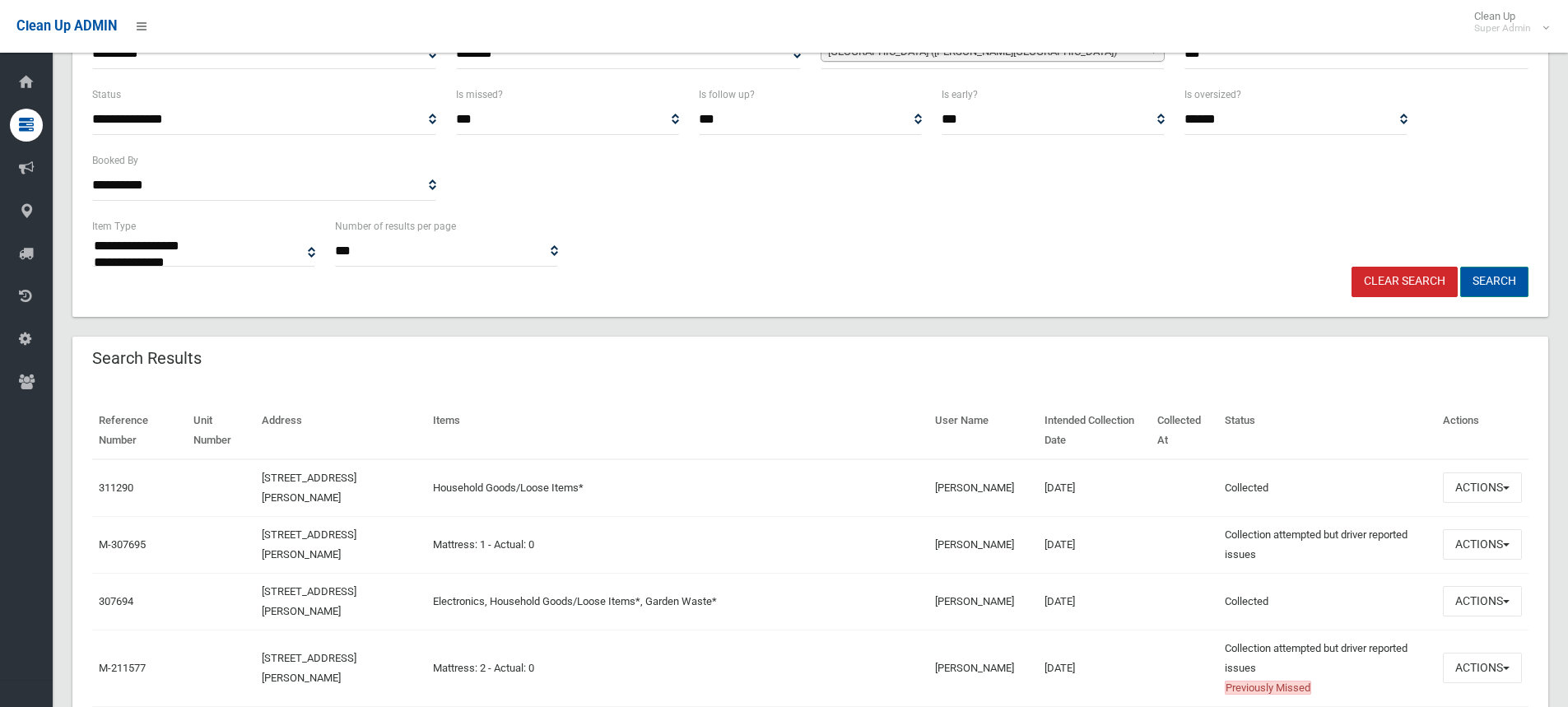
click at [1492, 280] on button "Search" at bounding box center [1493, 281] width 68 height 30
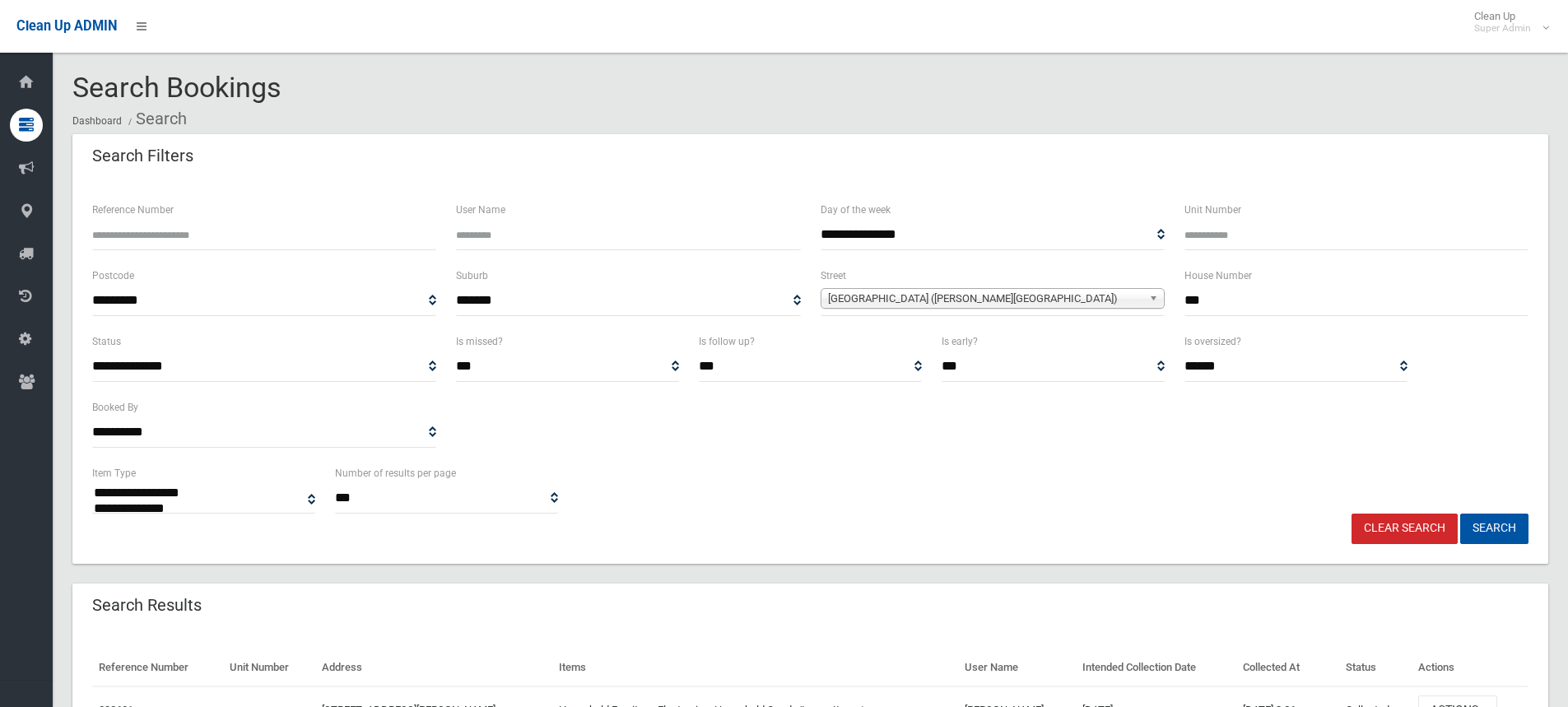
select select
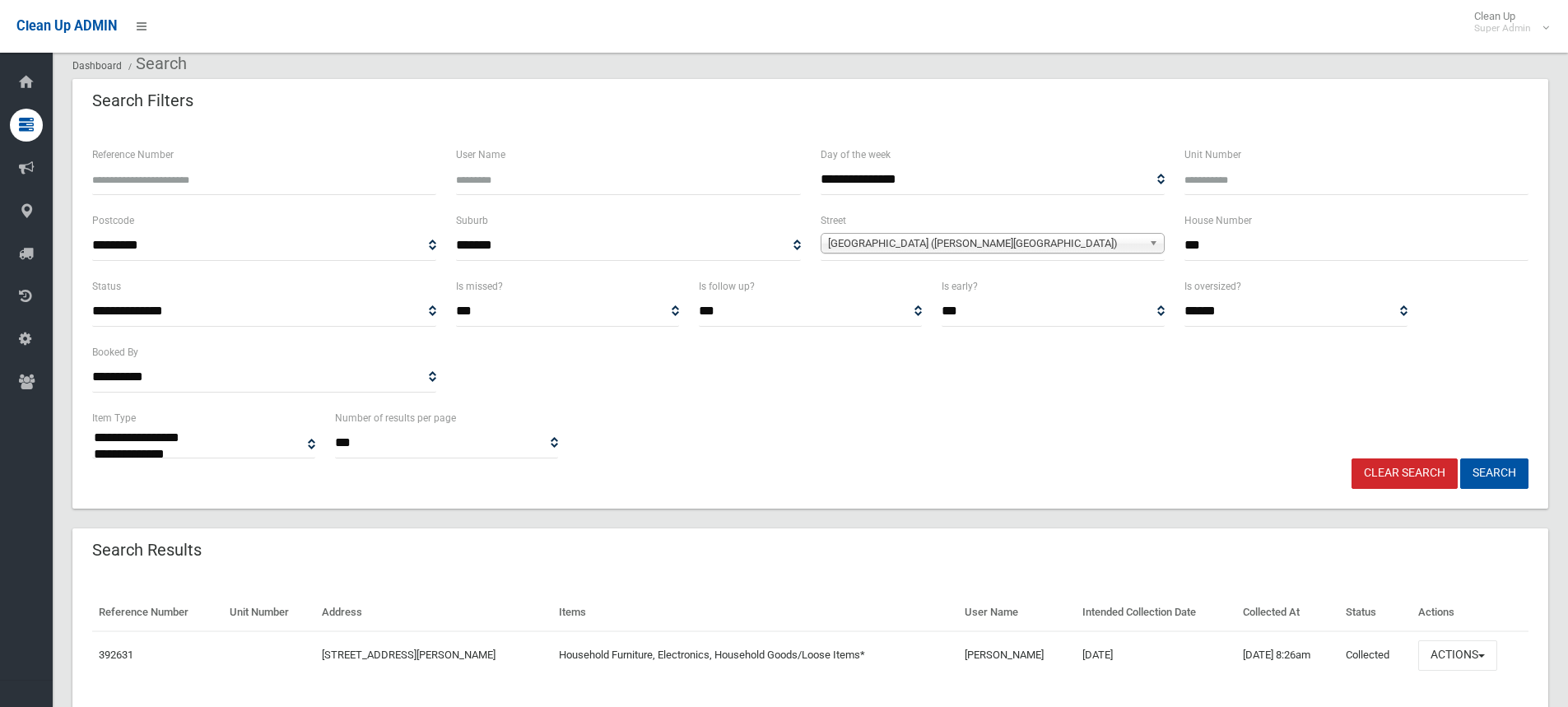
scroll to position [107, 0]
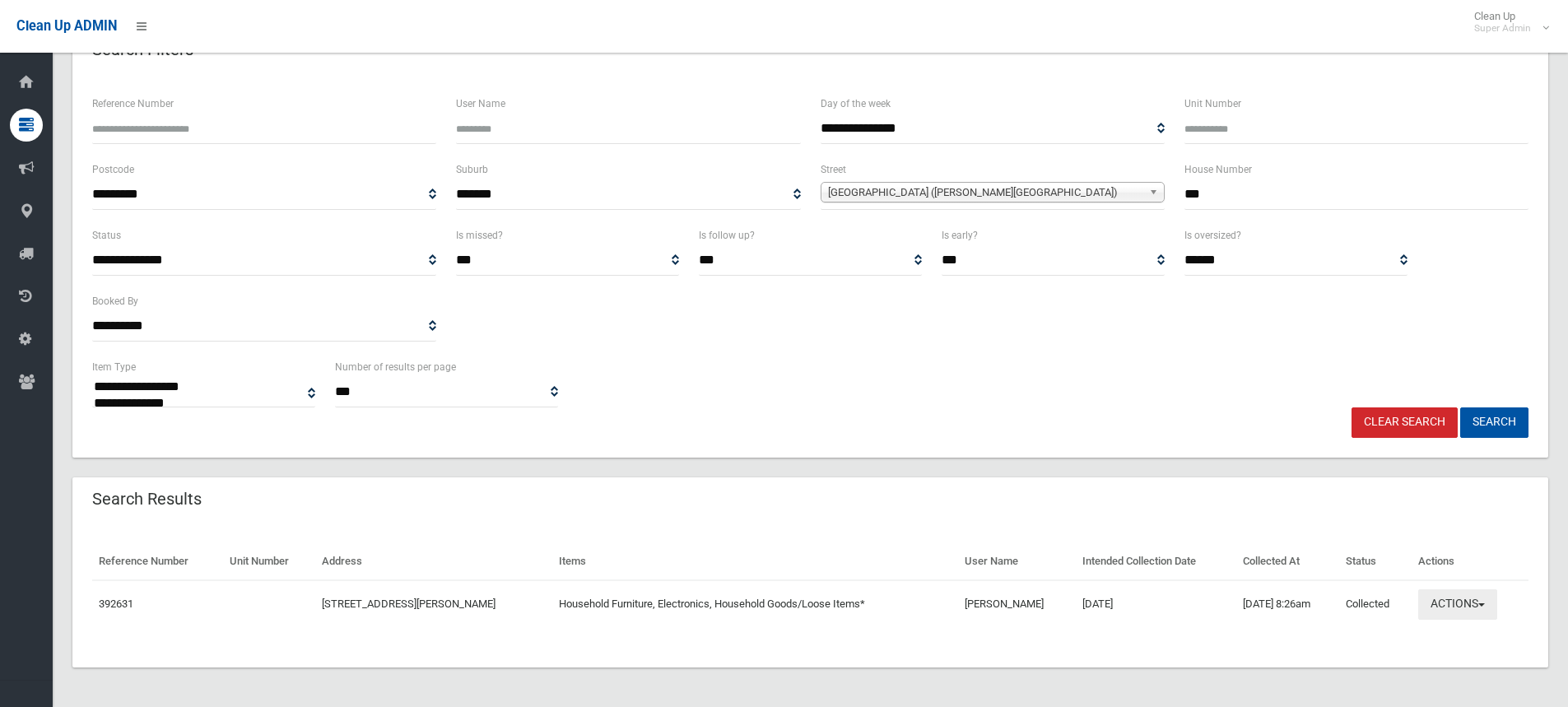
click at [1461, 595] on button "Actions" at bounding box center [1458, 604] width 79 height 30
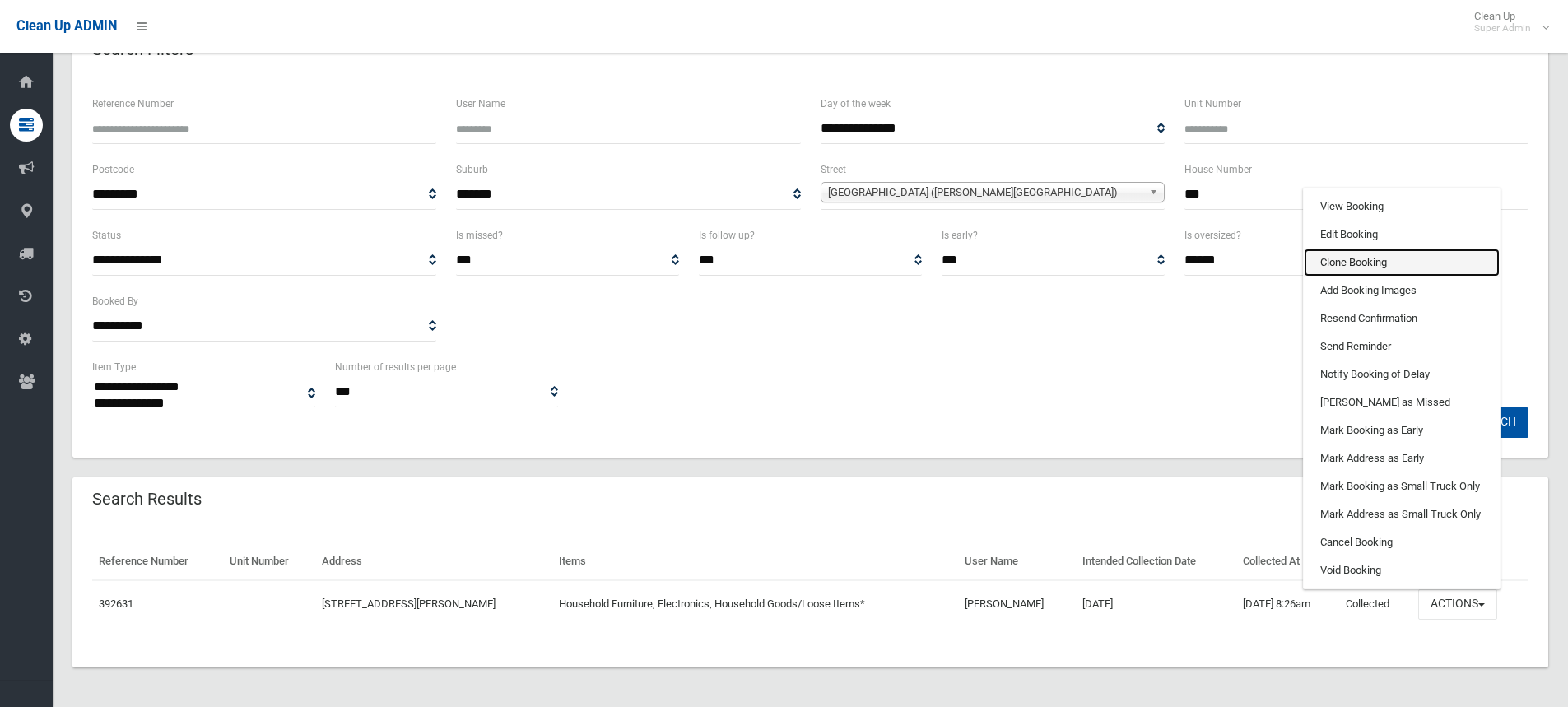
click at [1340, 255] on link "Clone Booking" at bounding box center [1402, 262] width 196 height 28
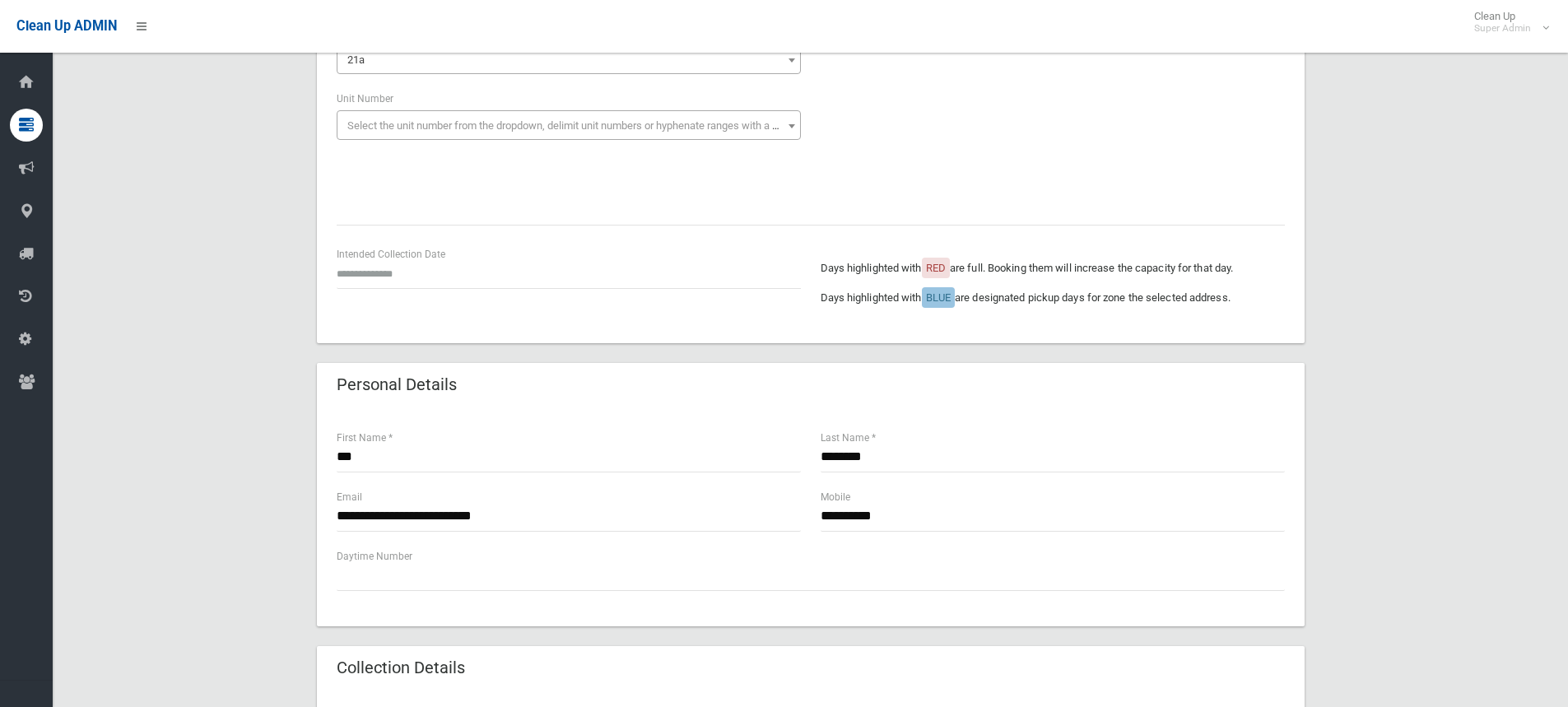
scroll to position [247, 0]
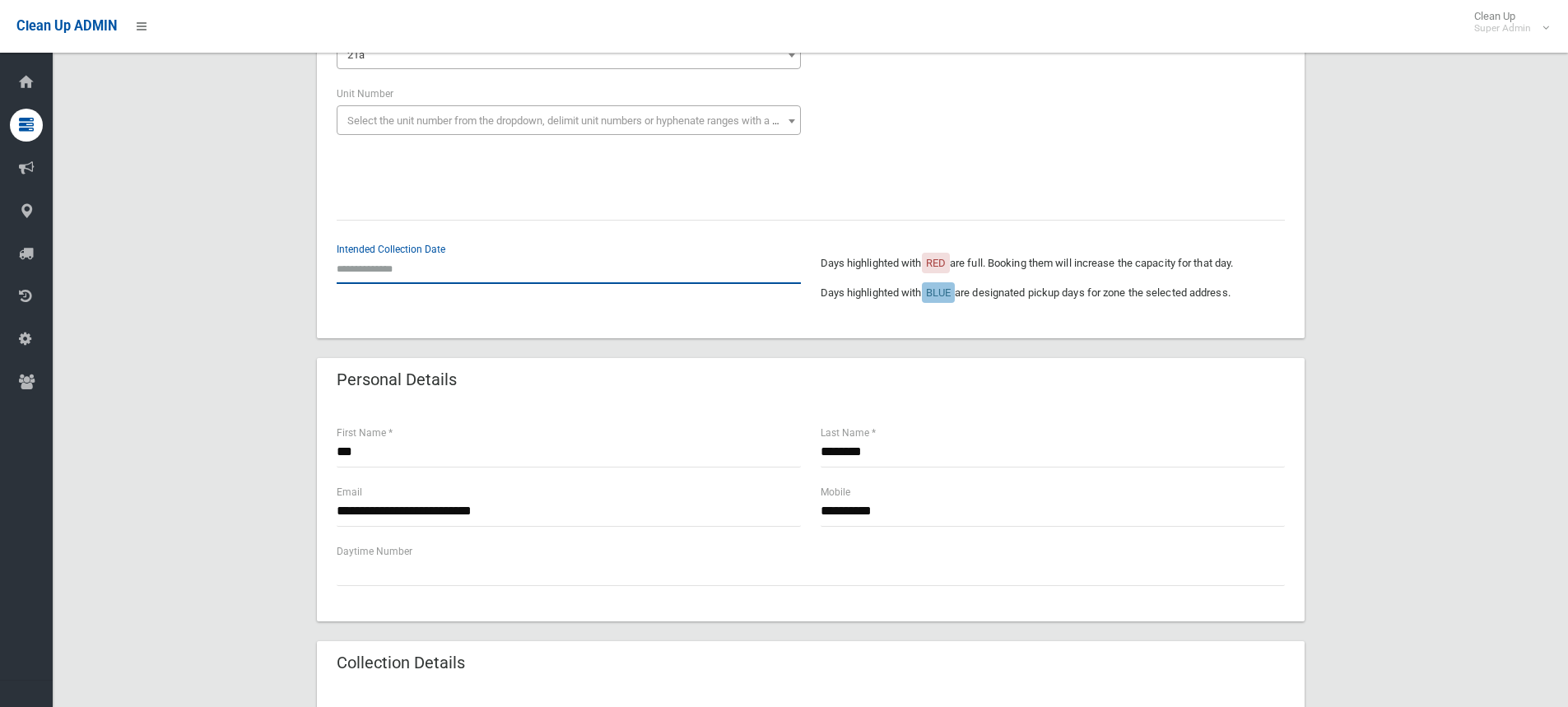
click at [411, 267] on input "text" at bounding box center [569, 268] width 464 height 30
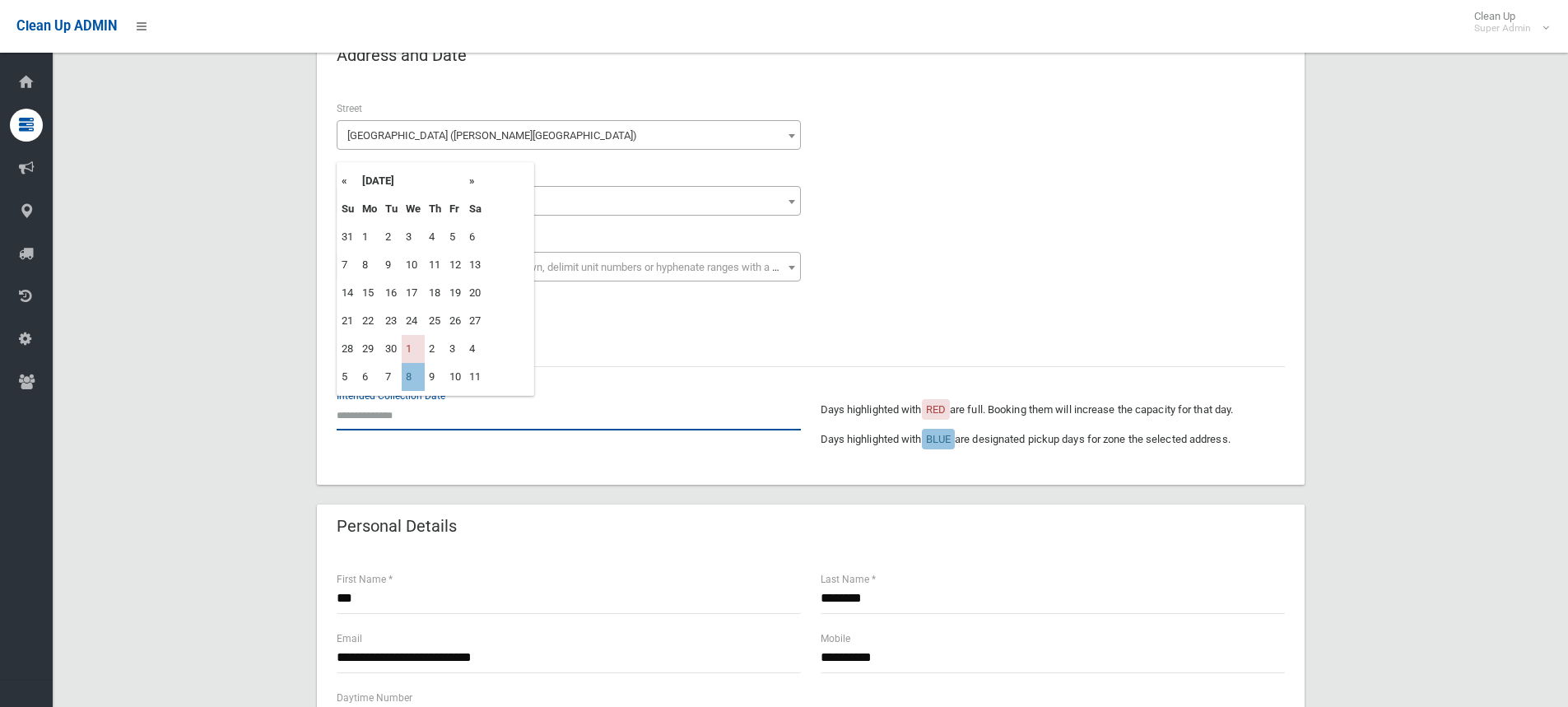
scroll to position [83, 0]
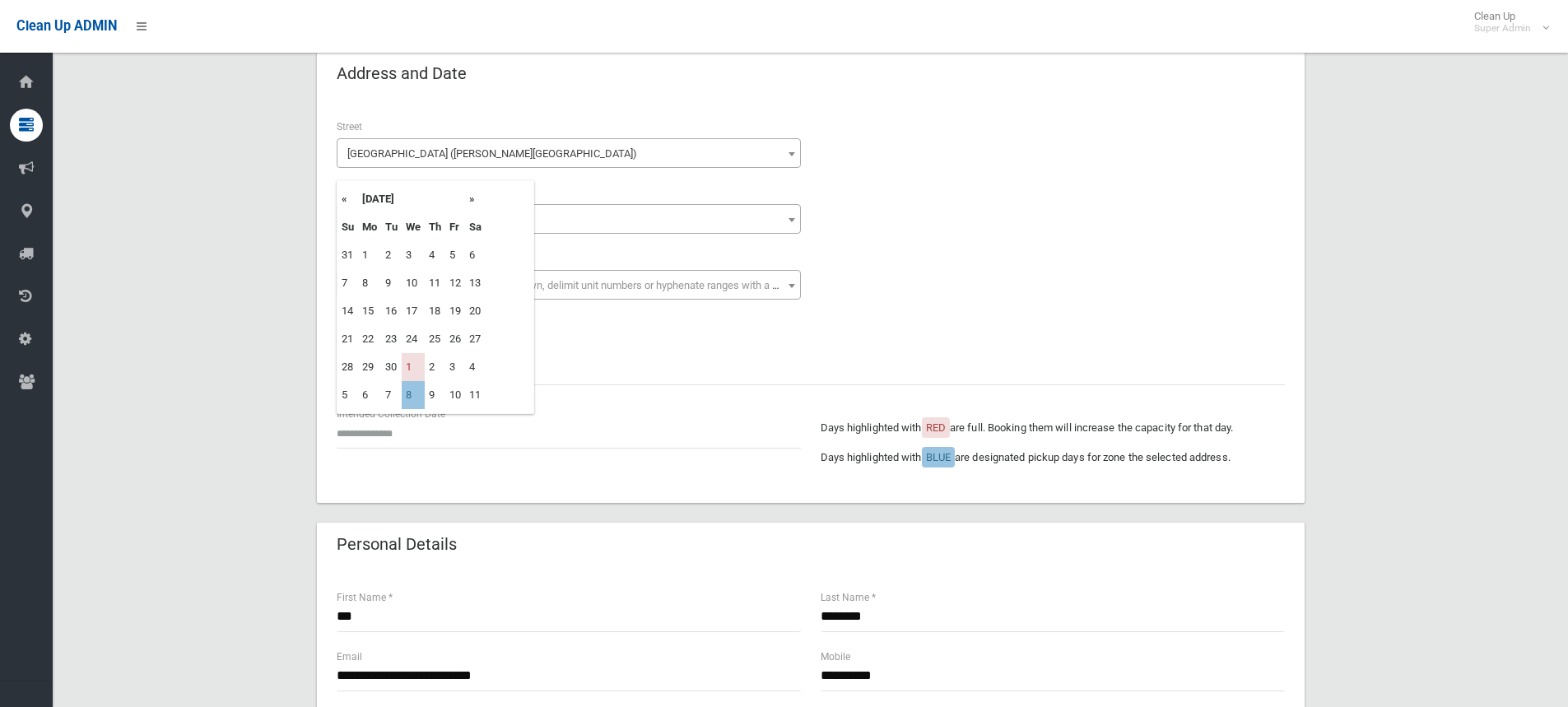
click at [473, 196] on th "»" at bounding box center [475, 199] width 21 height 28
click at [415, 279] on td "8" at bounding box center [413, 283] width 23 height 28
type input "**********"
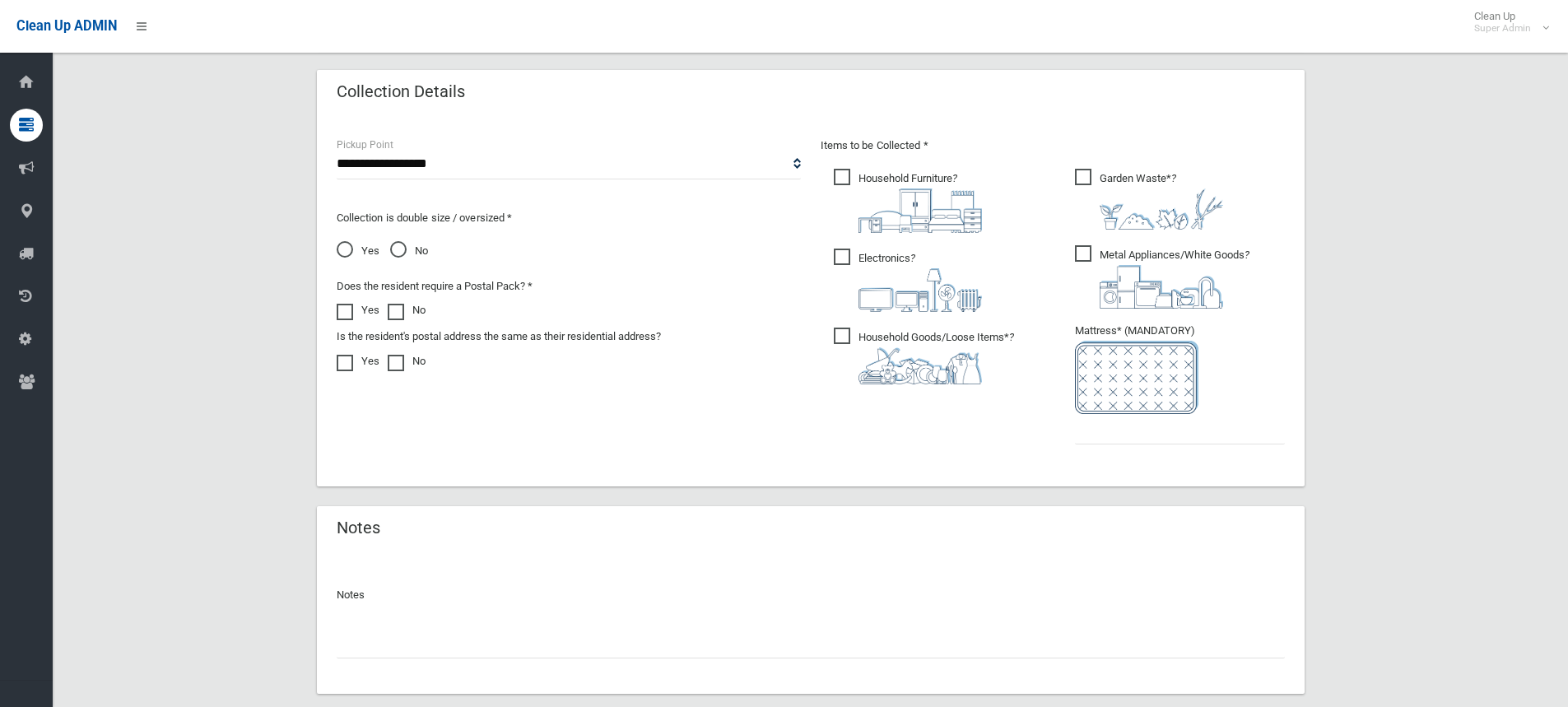
scroll to position [823, 0]
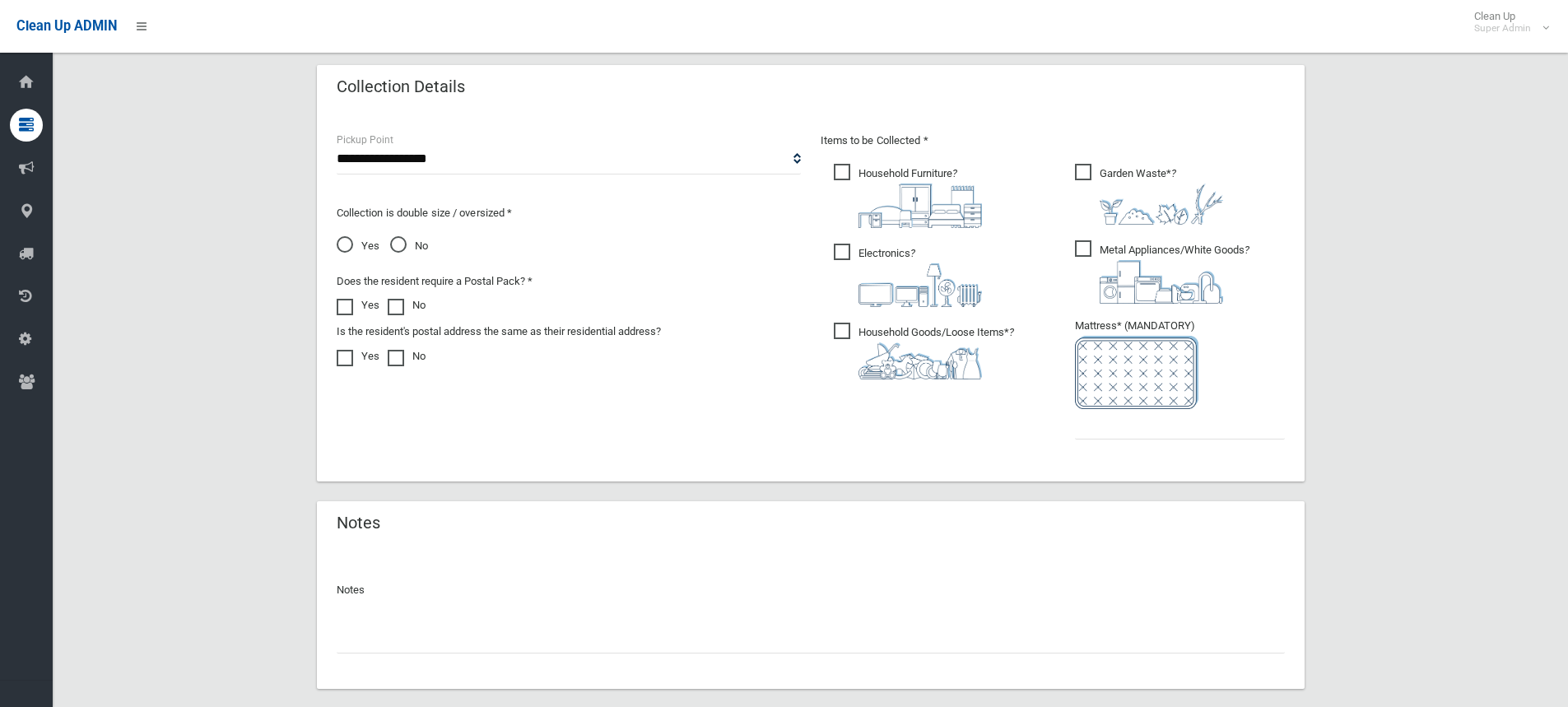
click at [1122, 175] on span "Garden Waste* ?" at bounding box center [1148, 194] width 148 height 61
click at [1118, 249] on span "Metal Appliances/White Goods ?" at bounding box center [1161, 273] width 175 height 64
click at [1124, 423] on input "text" at bounding box center [1179, 424] width 210 height 30
click at [707, 633] on input "text" at bounding box center [811, 638] width 948 height 30
type input "**********"
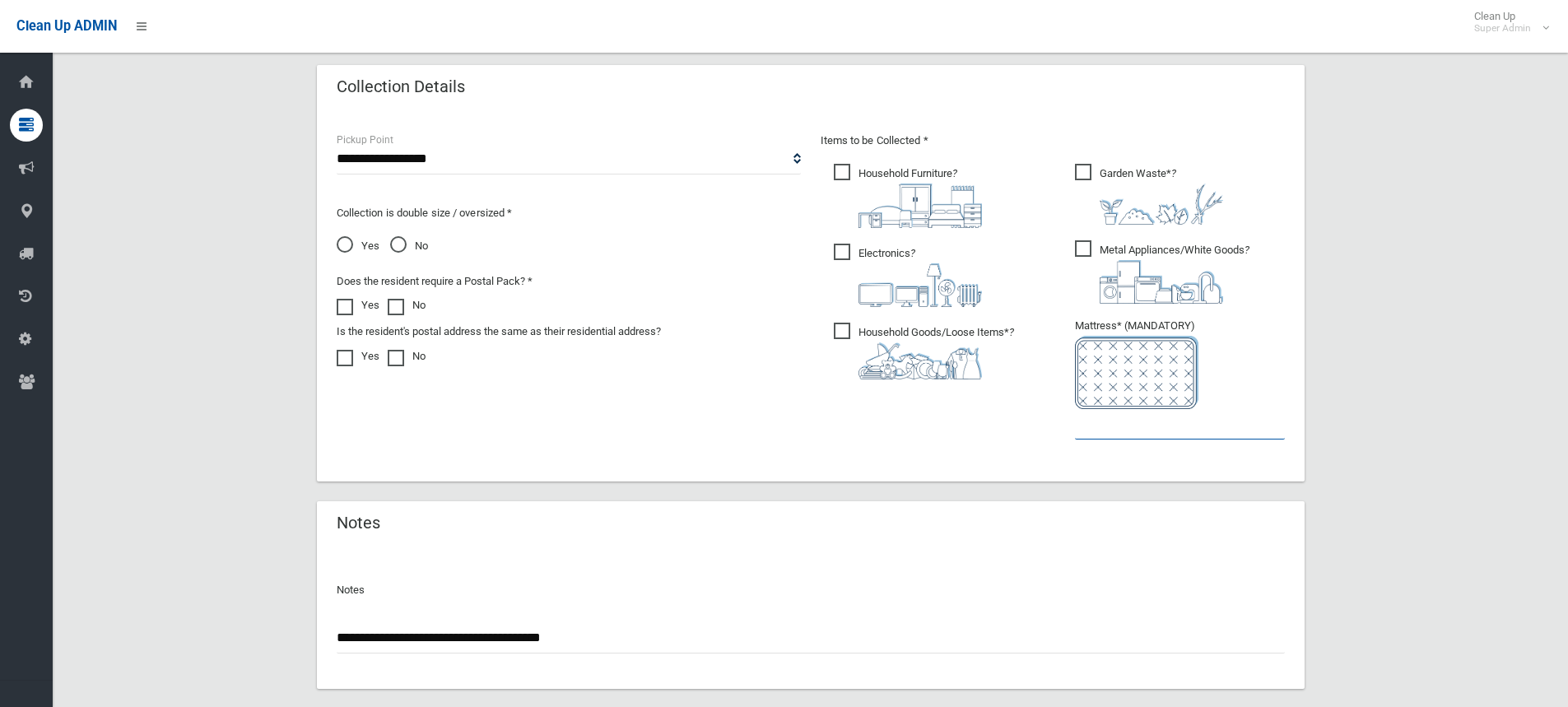
click at [1128, 433] on input "text" at bounding box center [1179, 424] width 210 height 30
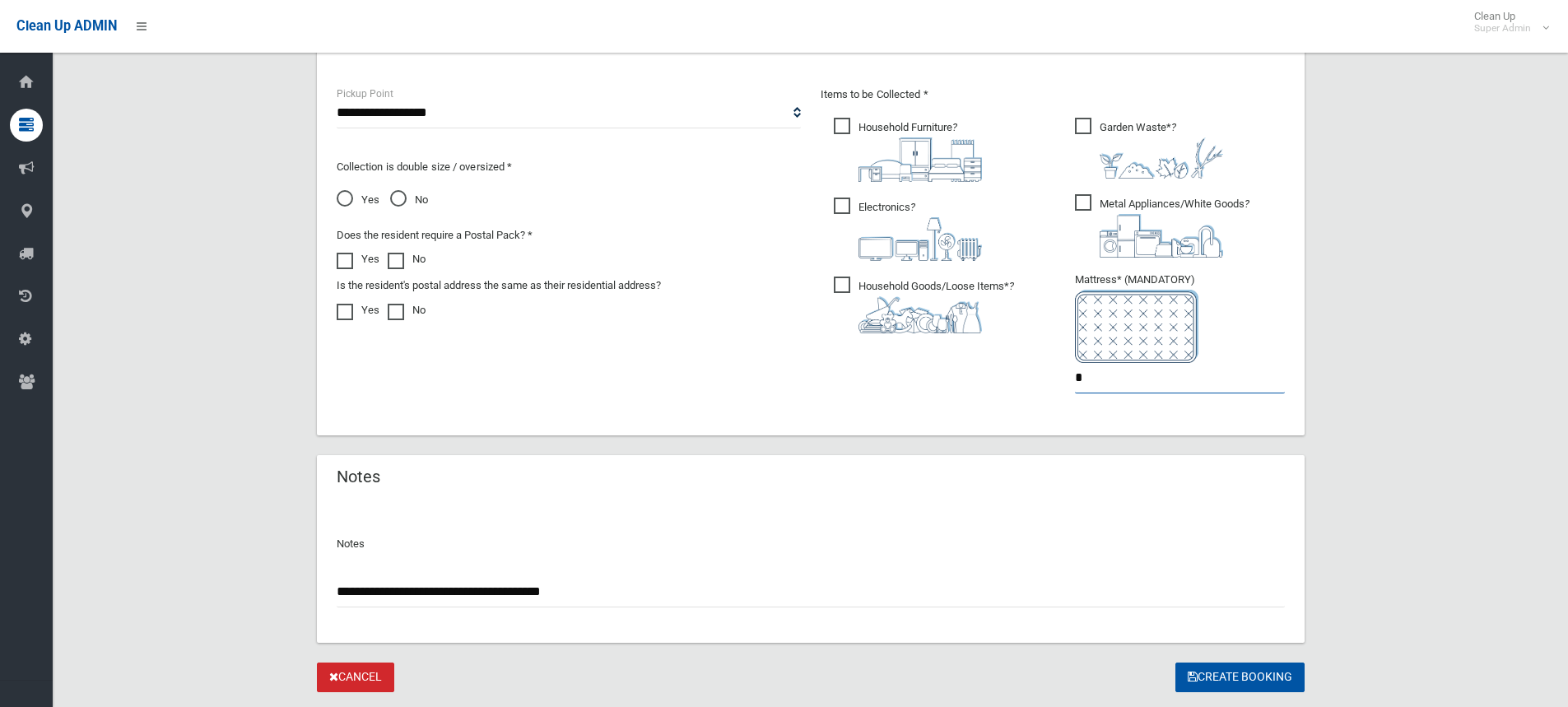
scroll to position [914, 0]
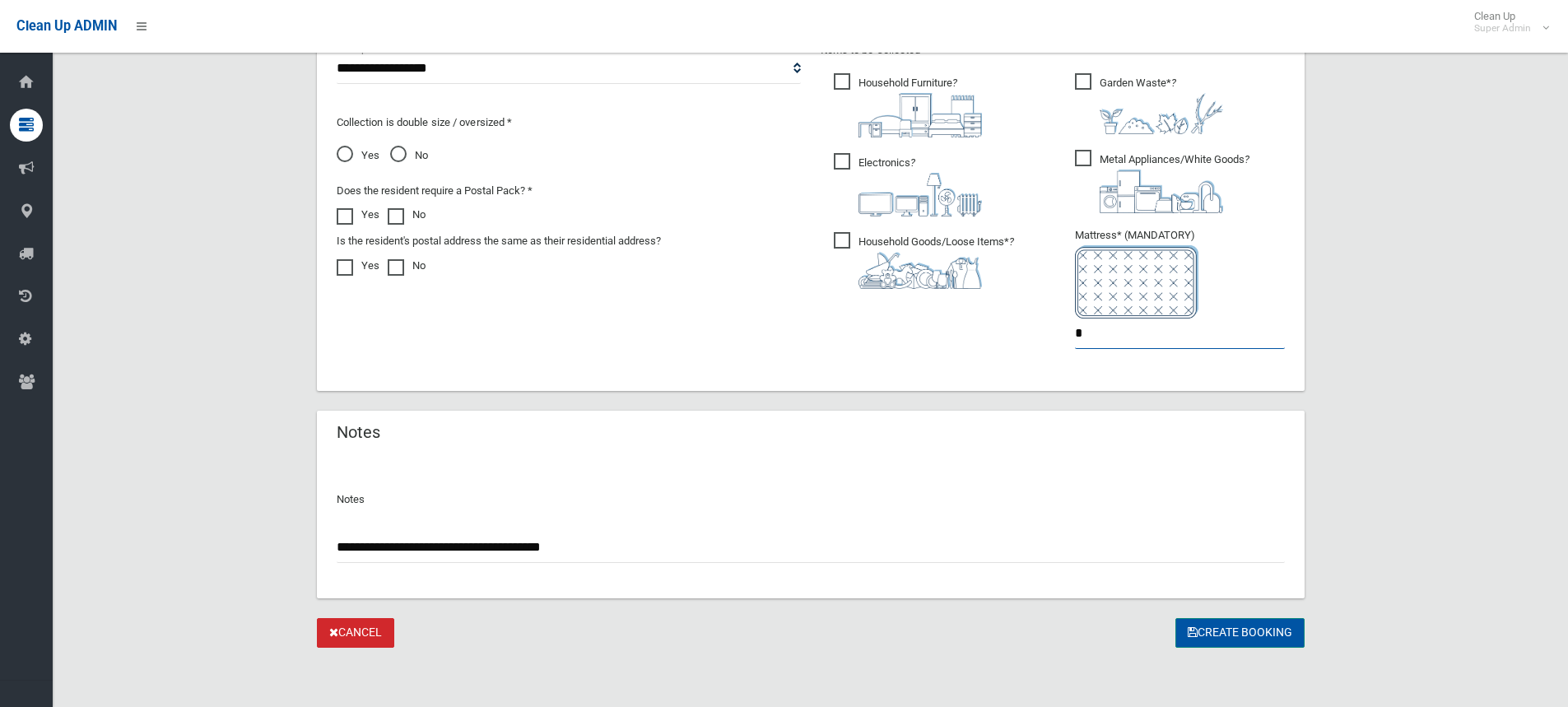
type input "*"
click at [1218, 636] on button "Create Booking" at bounding box center [1240, 633] width 129 height 30
